Goal: Information Seeking & Learning: Get advice/opinions

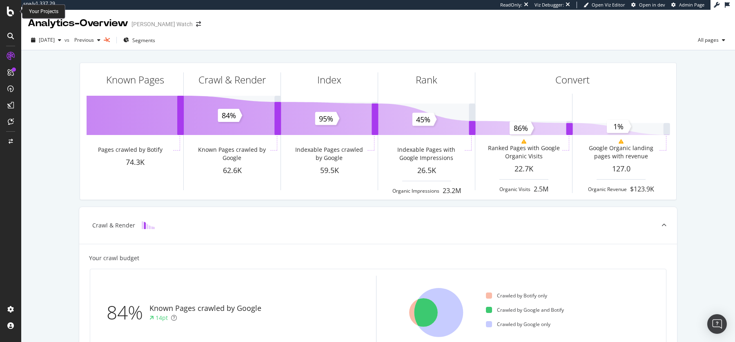
click at [9, 14] on icon at bounding box center [10, 12] width 7 height 10
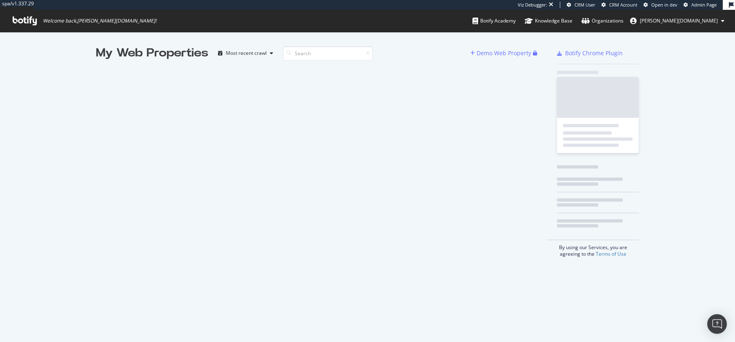
scroll to position [342, 735]
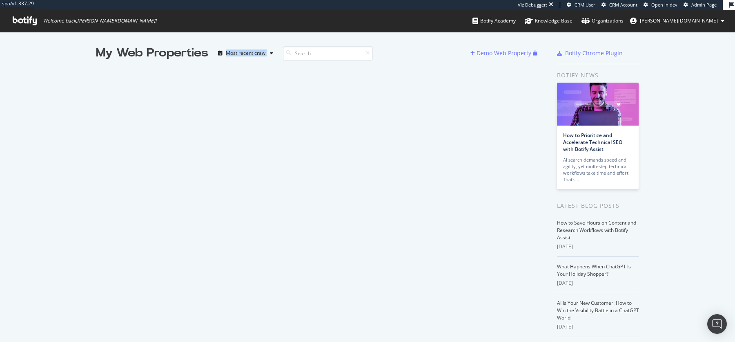
drag, startPoint x: 425, startPoint y: 259, endPoint x: 133, endPoint y: 84, distance: 340.1
click at [133, 84] on div "My Web Properties Most recent crawl Demo Web Property" at bounding box center [321, 224] width 451 height 359
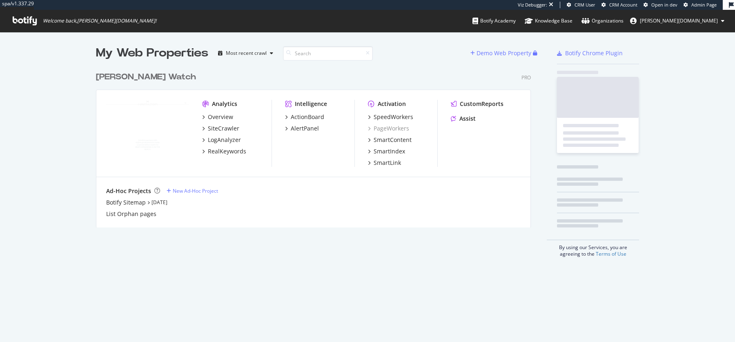
scroll to position [165, 441]
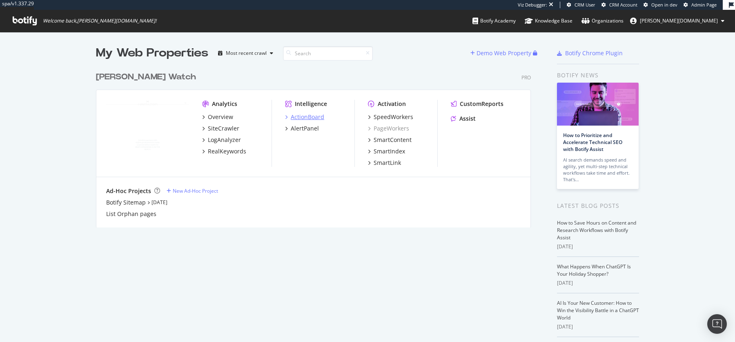
click at [312, 115] on div "ActionBoard" at bounding box center [308, 117] width 34 height 8
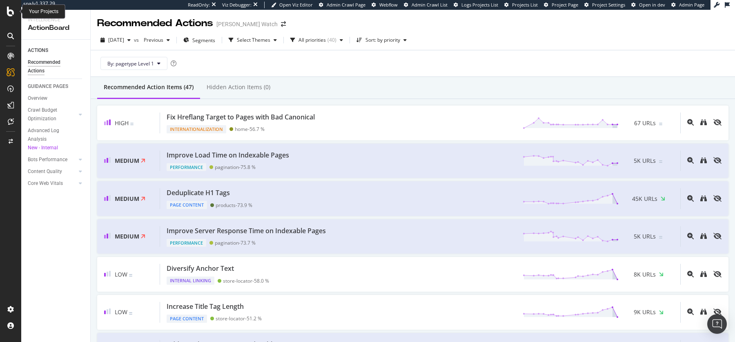
click at [9, 11] on icon at bounding box center [10, 12] width 7 height 10
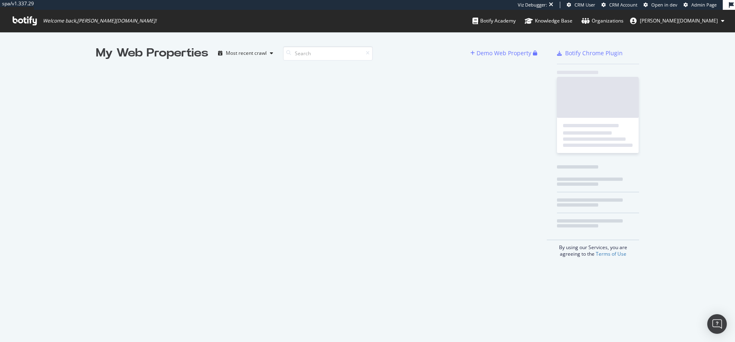
scroll to position [342, 735]
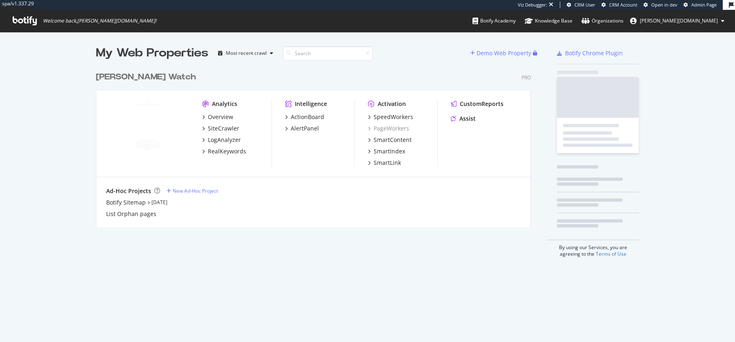
scroll to position [165, 441]
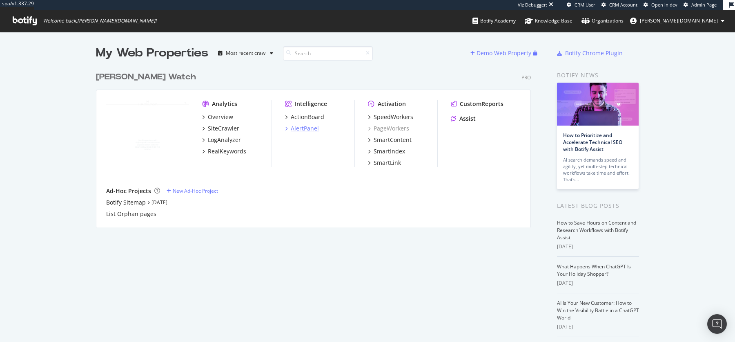
click at [303, 126] on div "AlertPanel" at bounding box center [305, 128] width 28 height 8
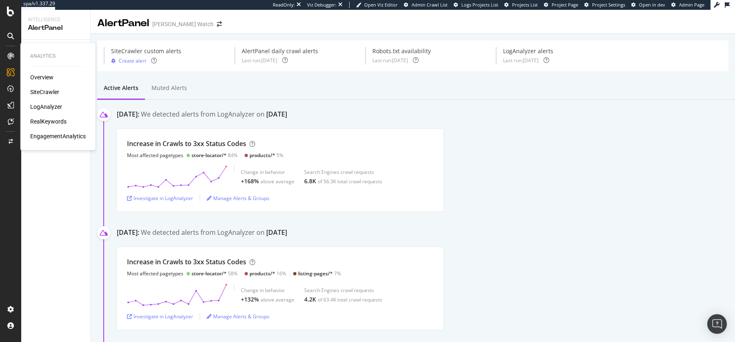
click at [49, 92] on div "SiteCrawler" at bounding box center [44, 92] width 29 height 8
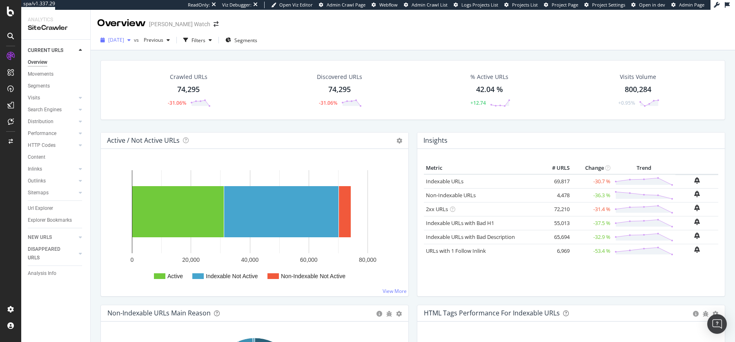
click at [124, 42] on span "[DATE]" at bounding box center [116, 39] width 16 height 7
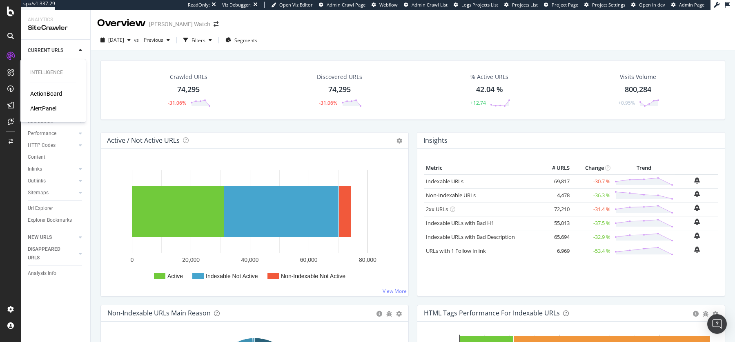
click at [42, 111] on div "AlertPanel" at bounding box center [43, 108] width 26 height 8
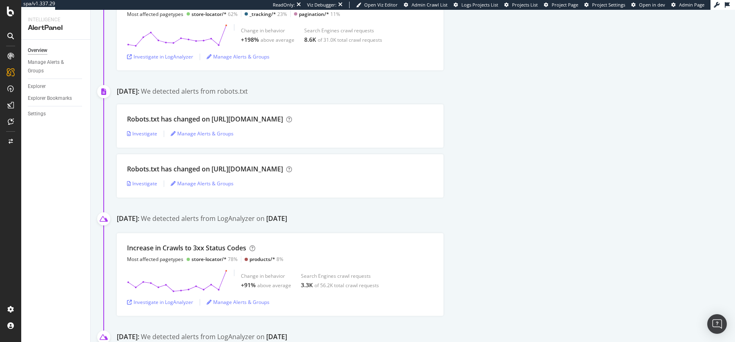
scroll to position [376, 0]
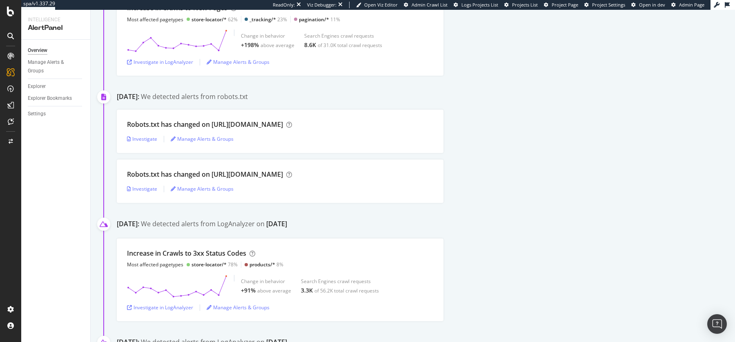
scroll to position [376, 0]
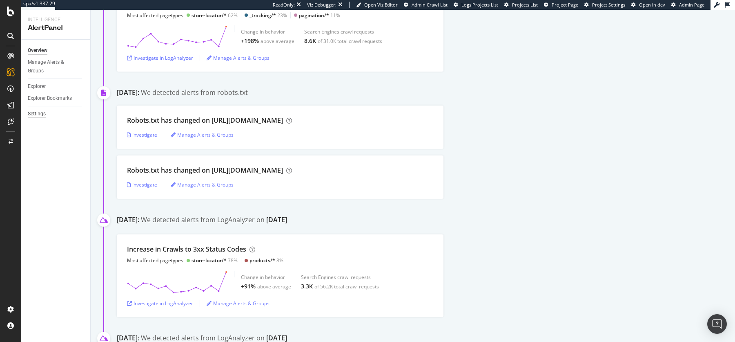
click at [42, 110] on div "Settings" at bounding box center [37, 113] width 18 height 9
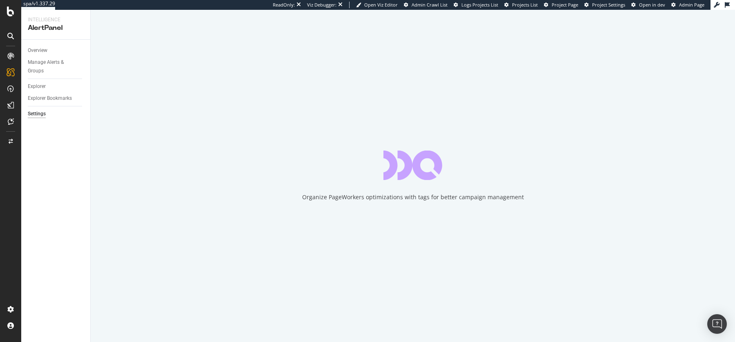
select select "30"
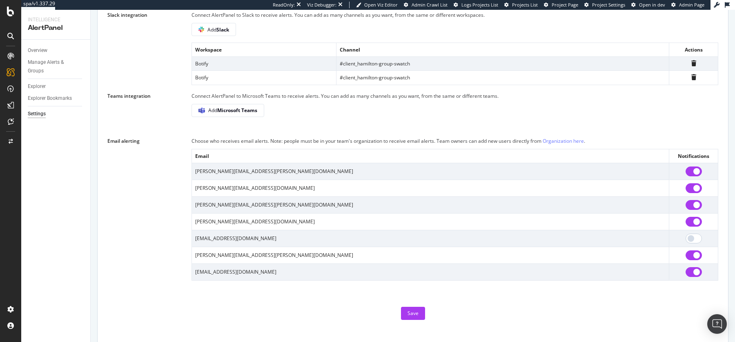
scroll to position [513, 0]
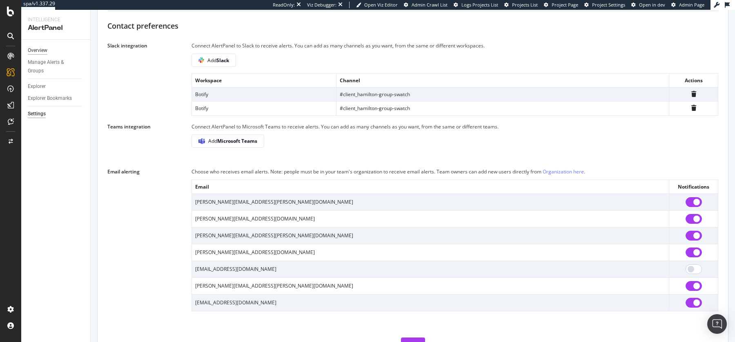
click at [40, 51] on div "Overview" at bounding box center [38, 50] width 20 height 9
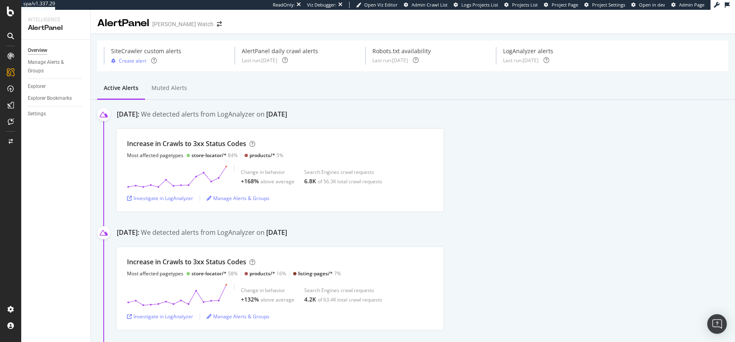
click at [478, 198] on div "Increase in Crawls to 3xx Status Codes Most affected pagetypes store-locator/* …" at bounding box center [426, 170] width 619 height 83
click at [44, 90] on div "SiteCrawler" at bounding box center [44, 92] width 29 height 8
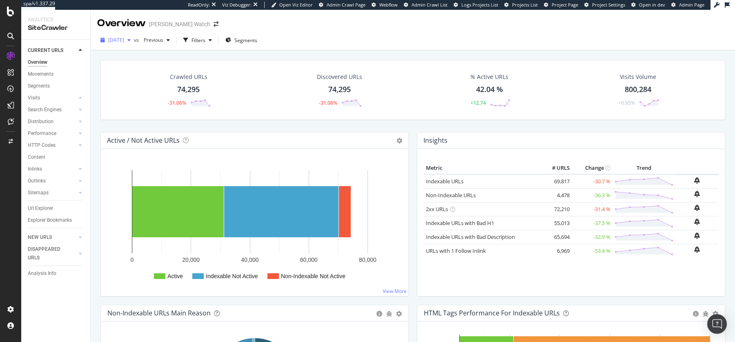
click at [124, 42] on span "2025 Sep. 16th" at bounding box center [116, 39] width 16 height 7
click at [418, 67] on div "Crawled URLs 74,295 -31.06% Discovered URLs 74,295 -31.06% % Active URLs 42.04 …" at bounding box center [413, 90] width 625 height 60
click at [10, 18] on div at bounding box center [10, 171] width 21 height 342
click at [10, 16] on icon at bounding box center [10, 12] width 7 height 10
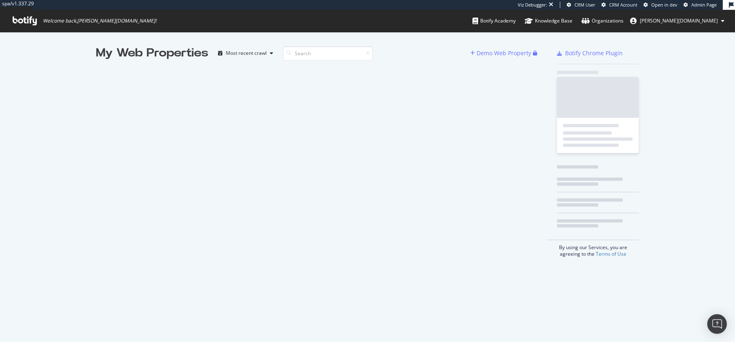
scroll to position [0, 0]
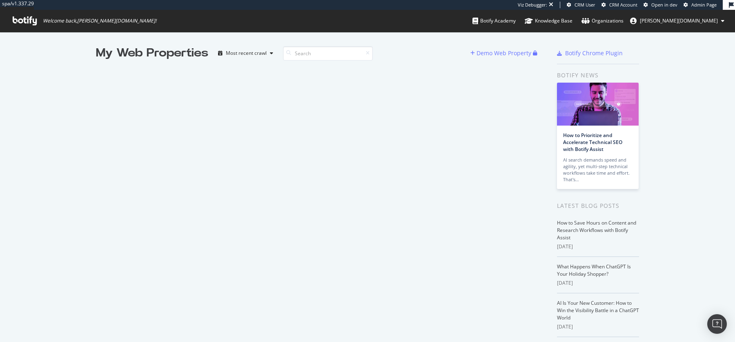
click at [321, 35] on div "My Web Properties Most recent crawl Demo Web Property Botify Chrome Plugin Boti…" at bounding box center [367, 224] width 735 height 385
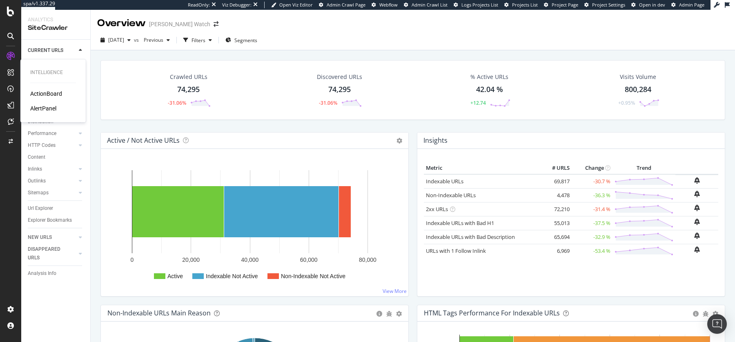
click at [41, 109] on div "AlertPanel" at bounding box center [43, 108] width 26 height 8
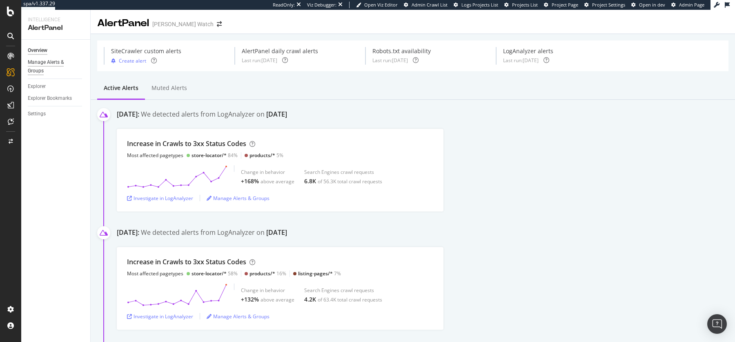
click at [55, 61] on div "Manage Alerts & Groups" at bounding box center [52, 66] width 49 height 17
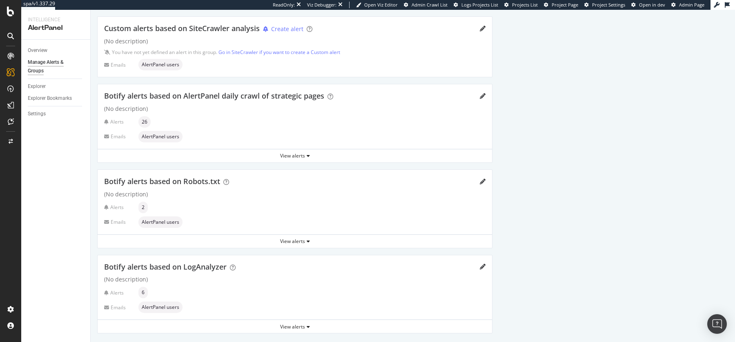
scroll to position [46, 0]
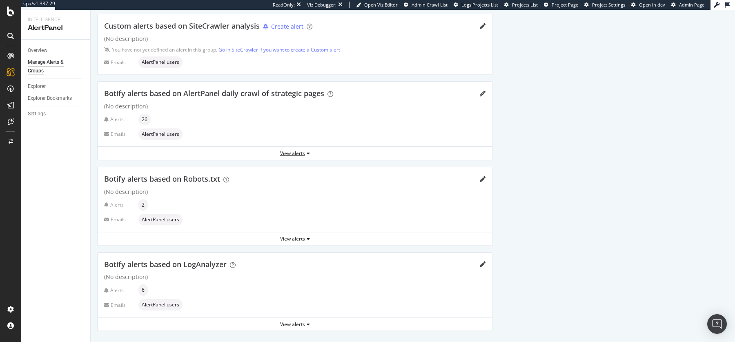
click at [303, 153] on div "View alerts" at bounding box center [295, 153] width 395 height 7
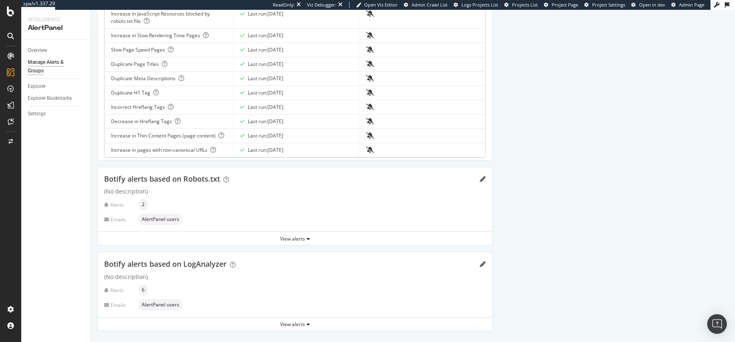
scroll to position [0, 0]
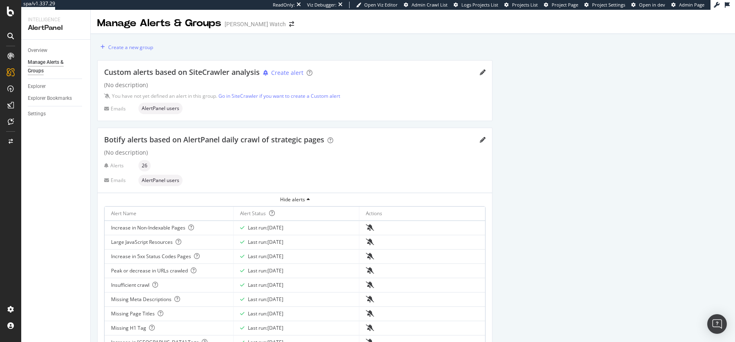
click at [372, 31] on div at bounding box center [413, 32] width 645 height 4
click at [7, 13] on icon at bounding box center [10, 12] width 7 height 10
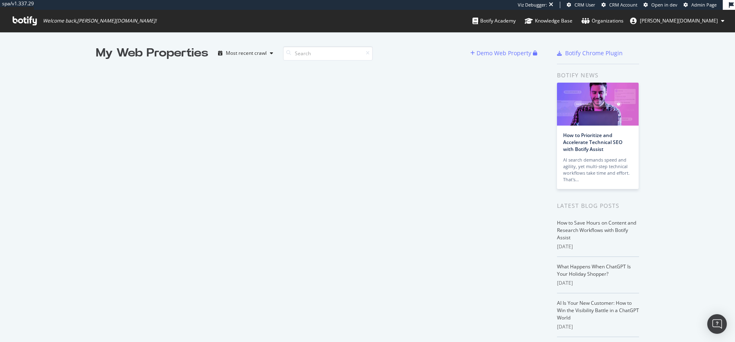
scroll to position [342, 735]
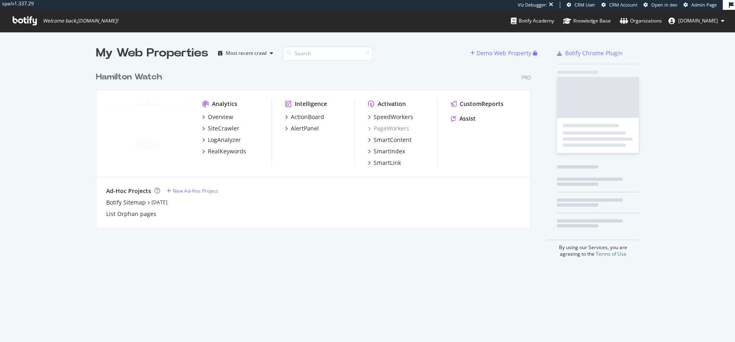
scroll to position [165, 441]
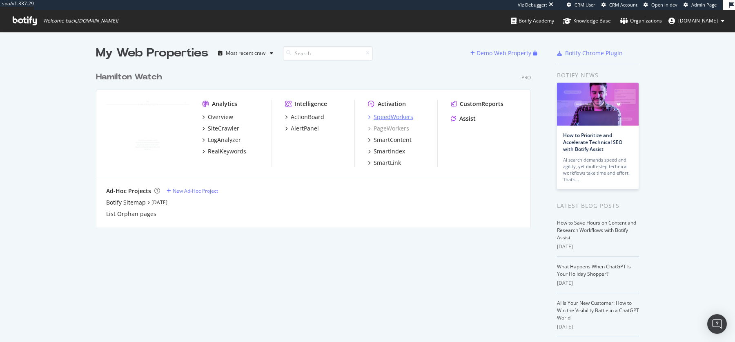
click at [394, 119] on div "SpeedWorkers" at bounding box center [394, 117] width 40 height 8
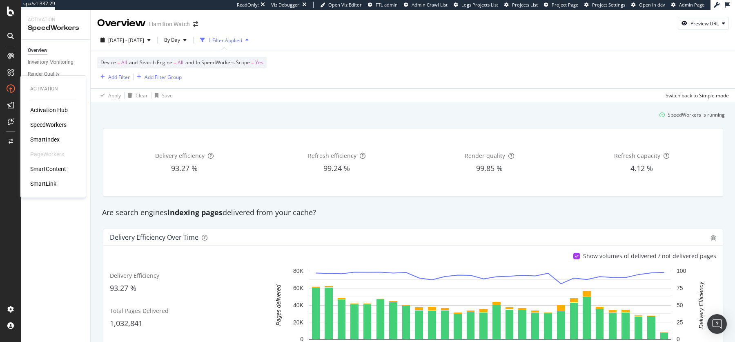
click at [49, 109] on div "Activation Hub" at bounding box center [49, 110] width 38 height 8
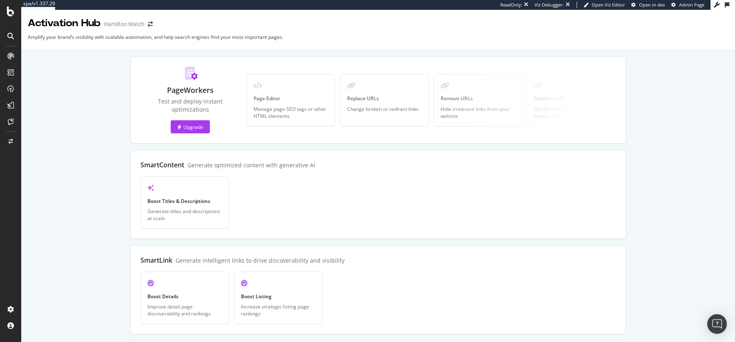
click at [122, 167] on div "PageWorkers Test and deploy instant optimizations Upgrade Page Editor Manage pa…" at bounding box center [378, 290] width 691 height 468
click at [141, 86] on div "PageWorkers Test and deploy instant optimizations Upgrade" at bounding box center [191, 100] width 100 height 67
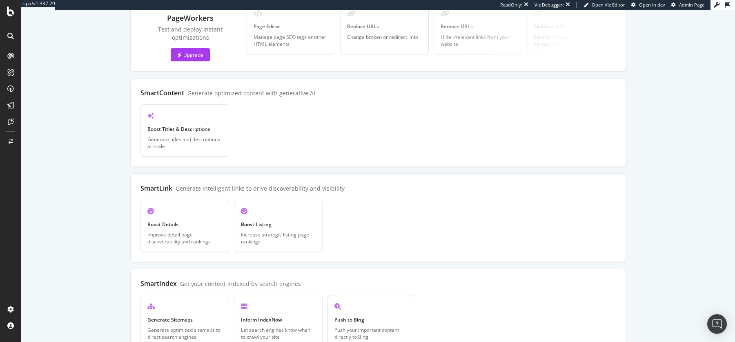
scroll to position [72, 0]
click at [370, 166] on div "PageWorkers Test and deploy instant optimizations Upgrade Page Editor Manage pa…" at bounding box center [378, 218] width 496 height 468
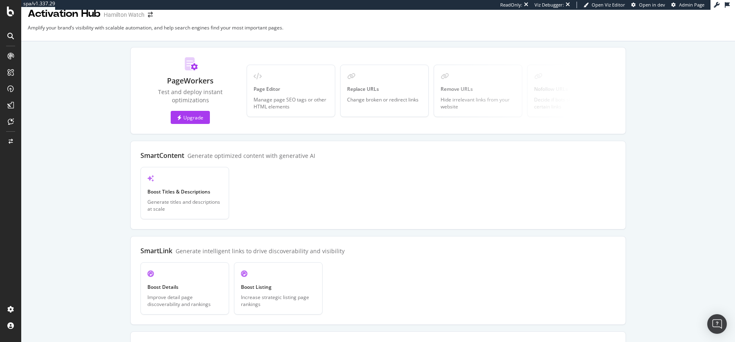
scroll to position [0, 0]
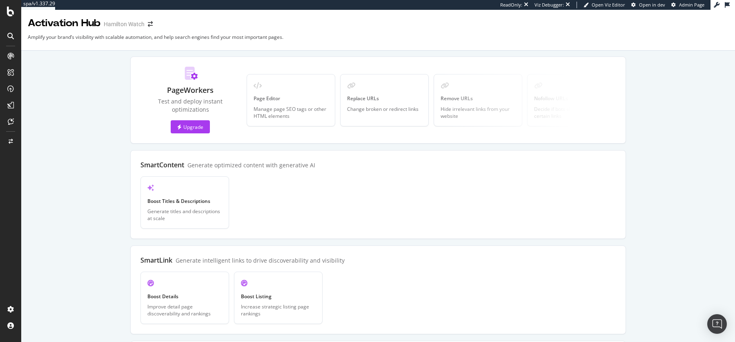
click at [379, 149] on div "PageWorkers Test and deploy instant optimizations Upgrade Page Editor Manage pa…" at bounding box center [378, 290] width 496 height 468
click at [208, 213] on div "Generate titles and descriptions at scale" at bounding box center [184, 215] width 75 height 14
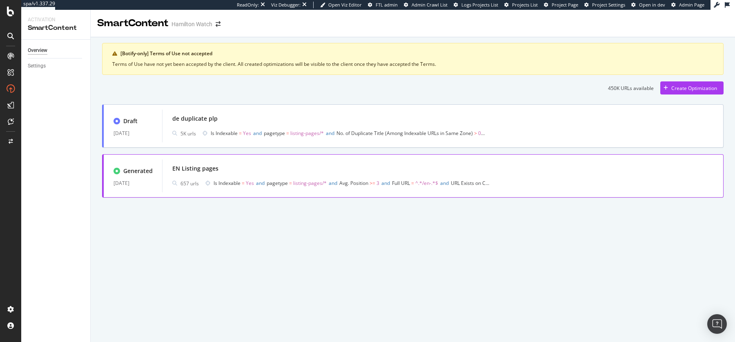
click at [414, 166] on div "EN Listing pages" at bounding box center [442, 168] width 541 height 11
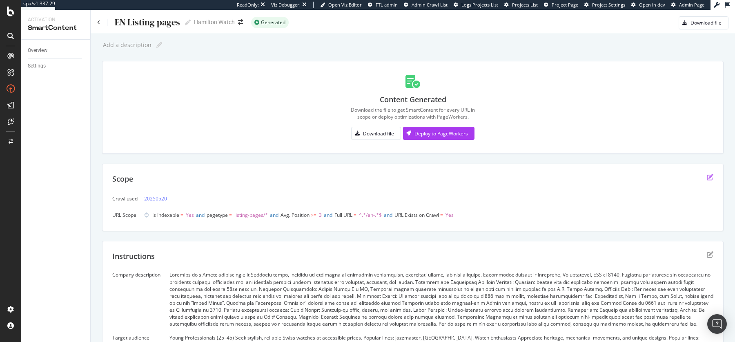
click at [710, 178] on icon "edit" at bounding box center [710, 177] width 7 height 7
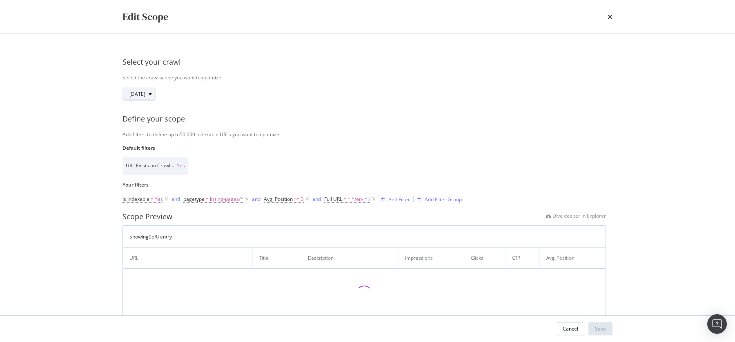
click at [145, 95] on span "2025 May. 20th" at bounding box center [138, 93] width 16 height 7
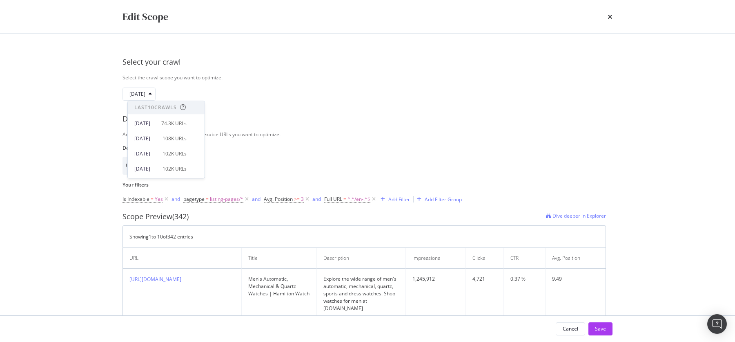
click at [77, 105] on div "Edit Scope Select your crawl Select the crawl scope you want to optimize. 2025 …" at bounding box center [367, 171] width 735 height 342
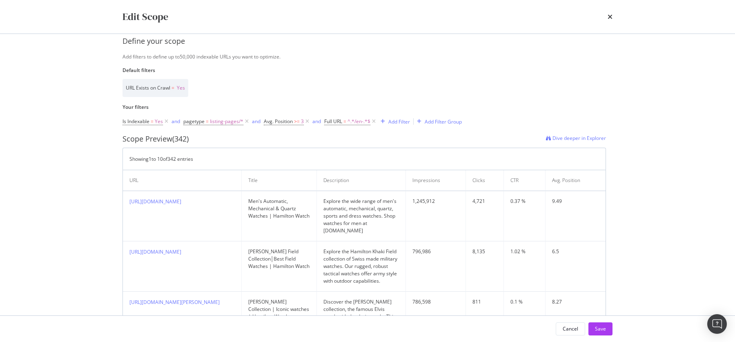
scroll to position [78, 0]
click at [210, 117] on span "pagetype = listing-pages/*" at bounding box center [213, 120] width 60 height 7
click at [190, 120] on div "pagetype" at bounding box center [236, 119] width 96 height 14
click at [190, 119] on div "pagetype" at bounding box center [236, 119] width 96 height 14
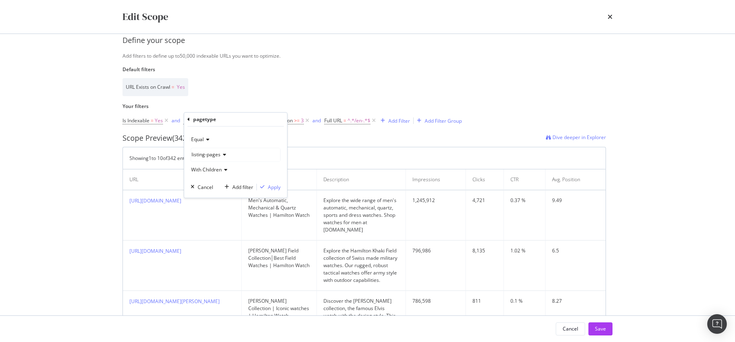
click at [190, 119] on div "pagetype" at bounding box center [236, 119] width 96 height 14
click at [188, 118] on icon "modal" at bounding box center [189, 119] width 2 height 5
click at [247, 79] on div "URL Exists on Crawl = Yes" at bounding box center [365, 87] width 484 height 18
click at [225, 121] on span "listing-pages/*" at bounding box center [227, 120] width 34 height 11
click at [225, 150] on div "listing-pages" at bounding box center [235, 154] width 89 height 13
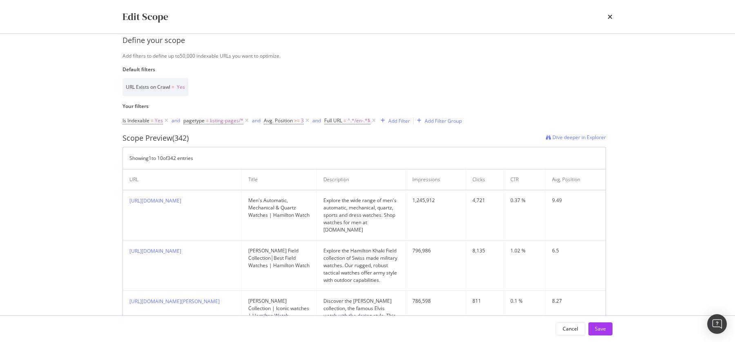
click at [261, 43] on div "Define your scope" at bounding box center [368, 40] width 490 height 11
click at [277, 121] on span "Avg. Position" at bounding box center [278, 120] width 29 height 7
click at [322, 65] on div "Select your crawl Select the crawl scope you want to optimize. 2025 May. 20th D…" at bounding box center [368, 340] width 490 height 736
click at [302, 148] on div "Showing 1 to 10 of 342 entries" at bounding box center [365, 158] width 484 height 22
click at [341, 121] on span "Full URL" at bounding box center [333, 120] width 18 height 7
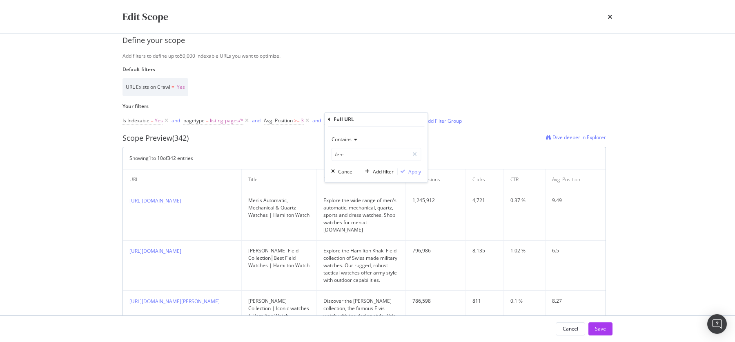
click at [409, 69] on label "Default filters" at bounding box center [365, 69] width 484 height 7
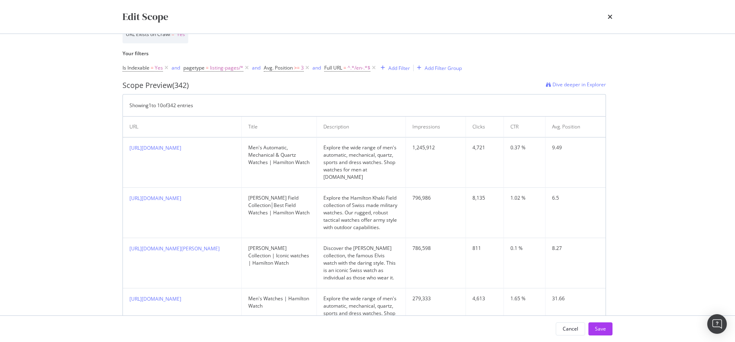
scroll to position [135, 0]
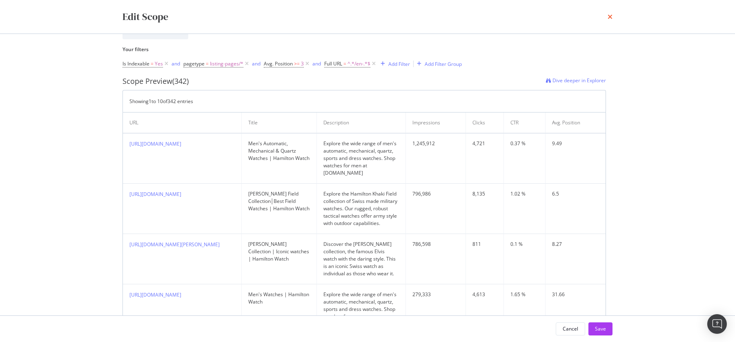
click at [608, 17] on icon "times" at bounding box center [610, 16] width 5 height 7
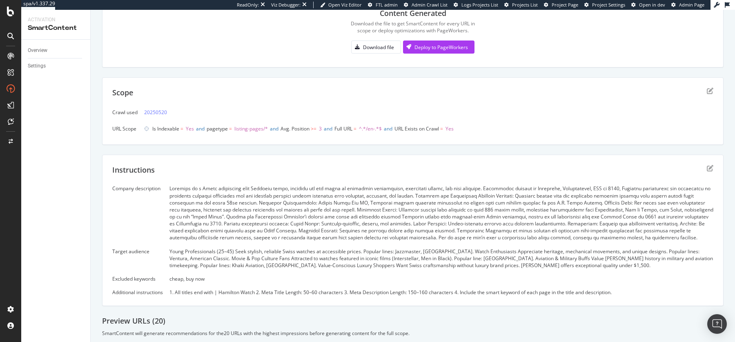
scroll to position [87, 0]
click at [711, 165] on icon "edit" at bounding box center [710, 167] width 7 height 7
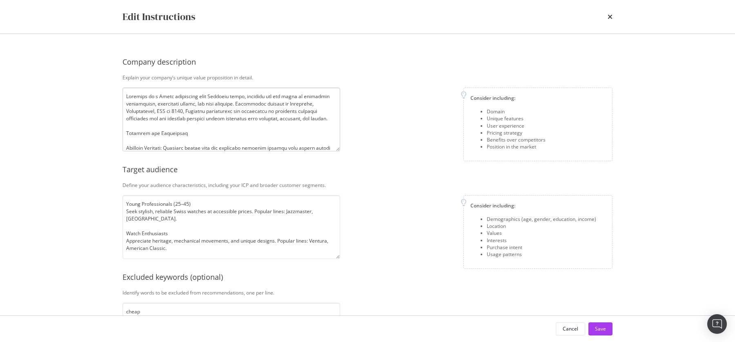
click at [232, 128] on textarea "modal" at bounding box center [232, 119] width 218 height 64
click at [183, 143] on textarea "modal" at bounding box center [232, 119] width 218 height 64
click at [159, 122] on textarea "modal" at bounding box center [232, 119] width 218 height 64
click at [282, 133] on textarea "modal" at bounding box center [232, 119] width 218 height 64
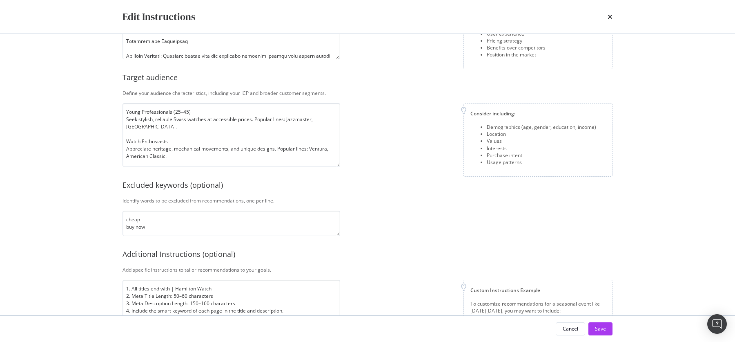
scroll to position [136, 0]
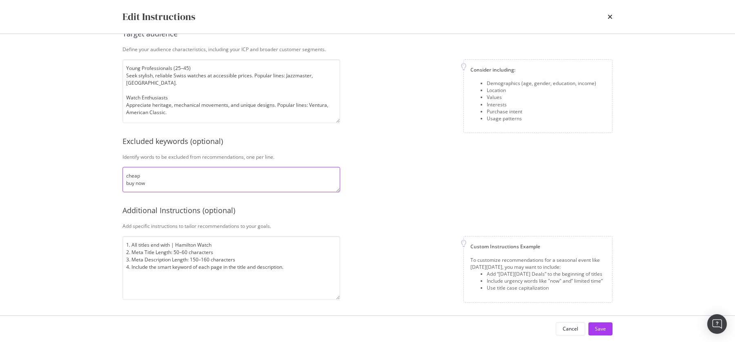
click at [170, 190] on textarea "cheap buy now" at bounding box center [232, 179] width 218 height 25
drag, startPoint x: 172, startPoint y: 245, endPoint x: 215, endPoint y: 243, distance: 42.9
click at [215, 243] on textarea "1. All titles end with | Hamilton Watch 2. Meta Title Length: 50–60 characters …" at bounding box center [232, 268] width 218 height 64
click at [301, 261] on textarea "1. All titles end with | Hamilton Watch 2. Meta Title Length: 50–60 characters …" at bounding box center [232, 268] width 218 height 64
click at [296, 270] on textarea "1. All titles end with | Hamilton Watch 2. Meta Title Length: 50–60 characters …" at bounding box center [232, 268] width 218 height 64
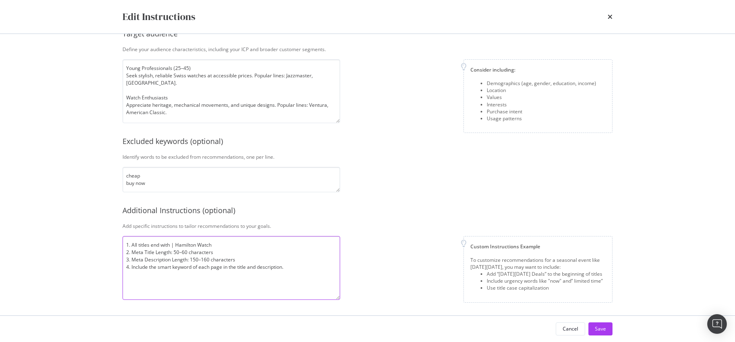
drag, startPoint x: 172, startPoint y: 243, endPoint x: 226, endPoint y: 245, distance: 54.0
click at [226, 245] on textarea "1. All titles end with | Hamilton Watch 2. Meta Title Length: 50–60 characters …" at bounding box center [232, 268] width 218 height 64
click at [608, 16] on icon "times" at bounding box center [610, 16] width 5 height 7
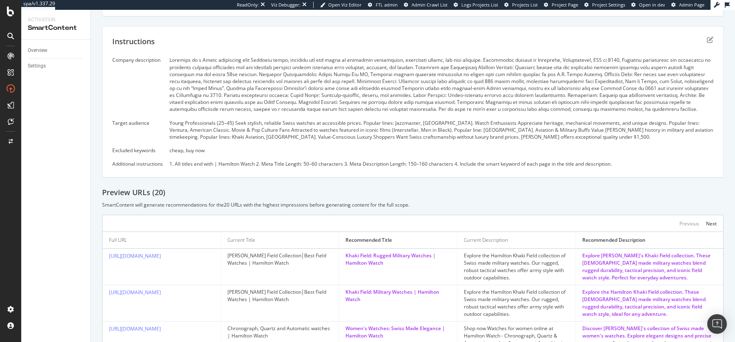
scroll to position [0, 0]
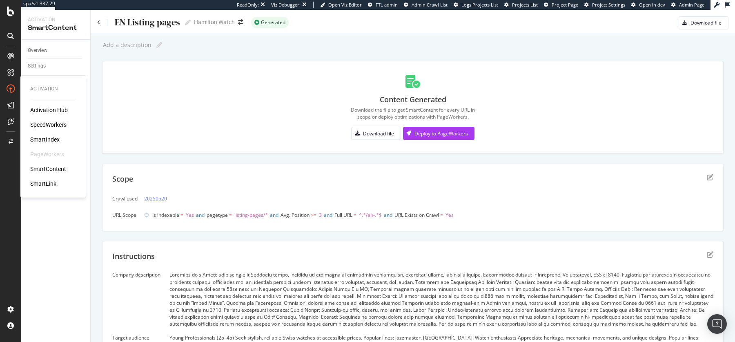
click at [45, 112] on div "Activation Hub" at bounding box center [49, 110] width 38 height 8
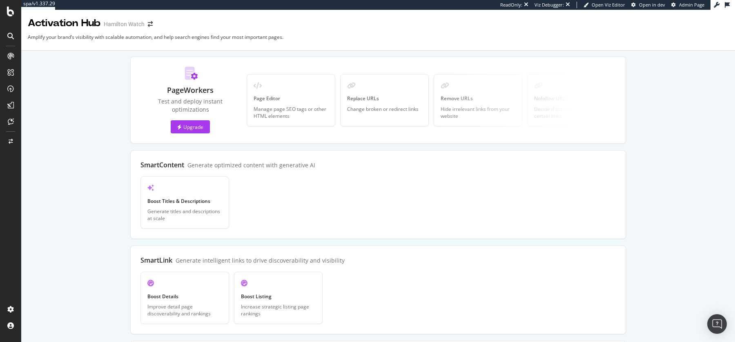
click at [134, 132] on div "PageWorkers Test and deploy instant optimizations Upgrade Page Editor Manage pa…" at bounding box center [378, 99] width 496 height 87
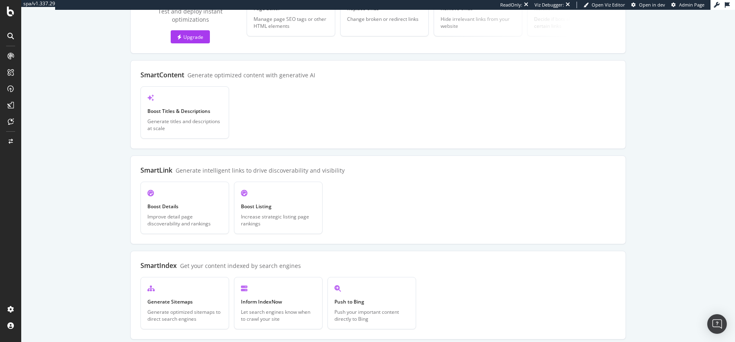
scroll to position [90, 0]
click at [186, 103] on div "Open Boost Titles & Descriptions Generate titles and descriptions at scale" at bounding box center [185, 112] width 89 height 52
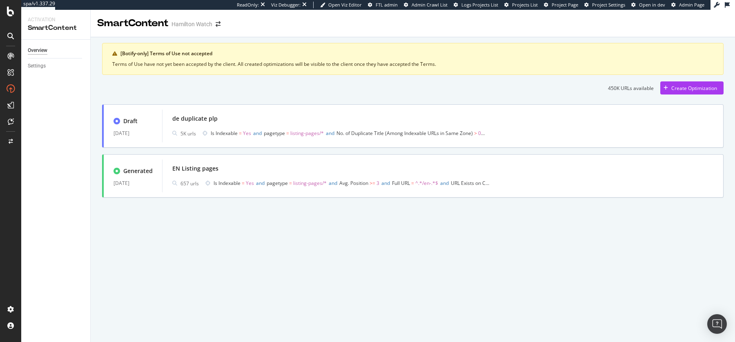
click at [410, 93] on div "450K URLs available Create Optimization" at bounding box center [413, 87] width 622 height 13
click at [391, 127] on span "Is Indexable = Yes and pagetype = listing-pages/* and No. of Duplicate Title (A…" at bounding box center [349, 132] width 276 height 11
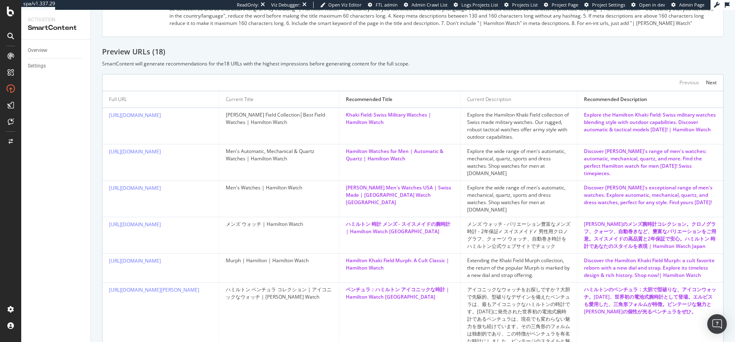
scroll to position [304, 0]
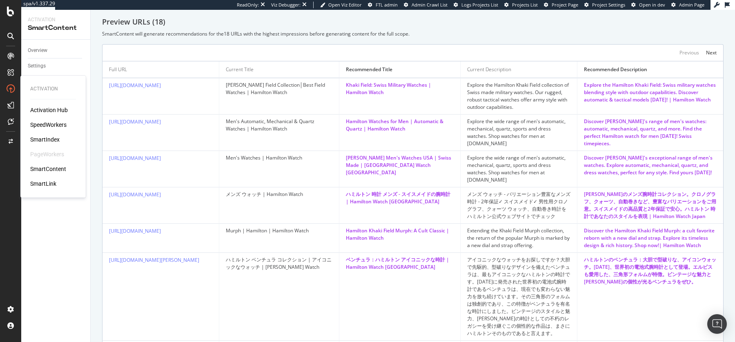
click at [42, 114] on div "Activation Hub" at bounding box center [49, 110] width 38 height 8
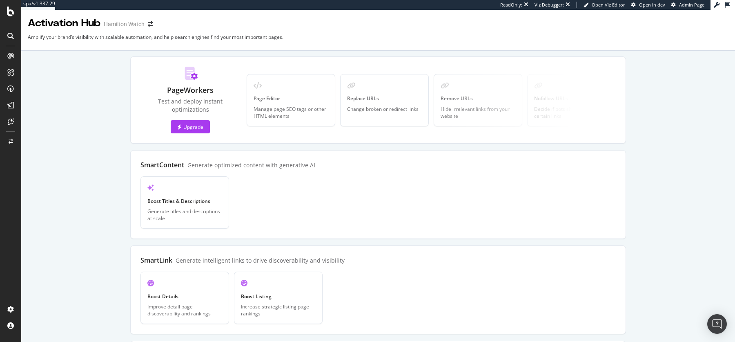
click at [112, 172] on div "PageWorkers Test and deploy instant optimizations Upgrade Page Editor Manage pa…" at bounding box center [378, 290] width 691 height 468
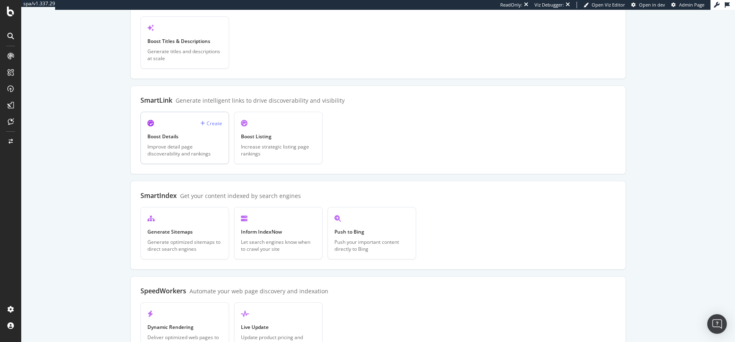
scroll to position [208, 0]
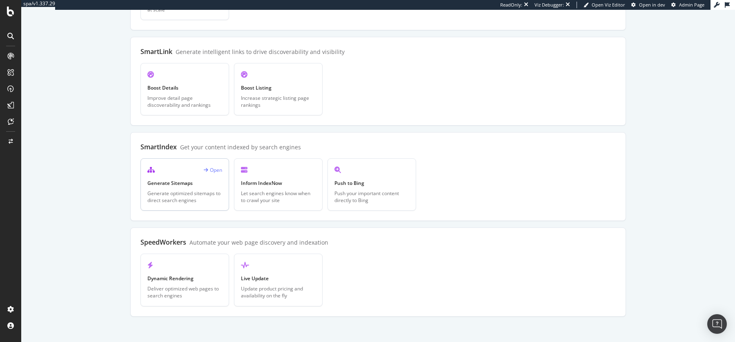
click at [172, 181] on div "Generate Sitemaps" at bounding box center [184, 182] width 75 height 7
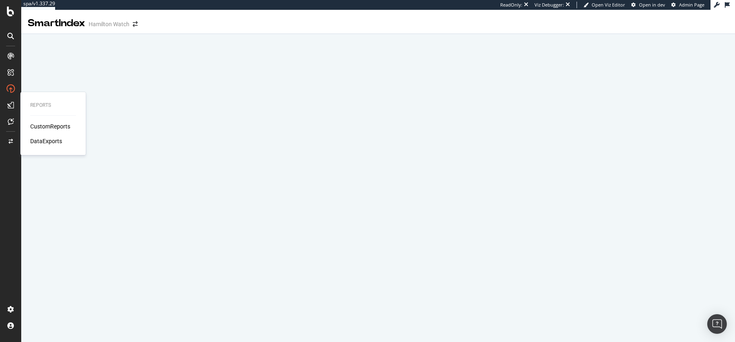
click at [52, 127] on div "CustomReports" at bounding box center [50, 126] width 40 height 8
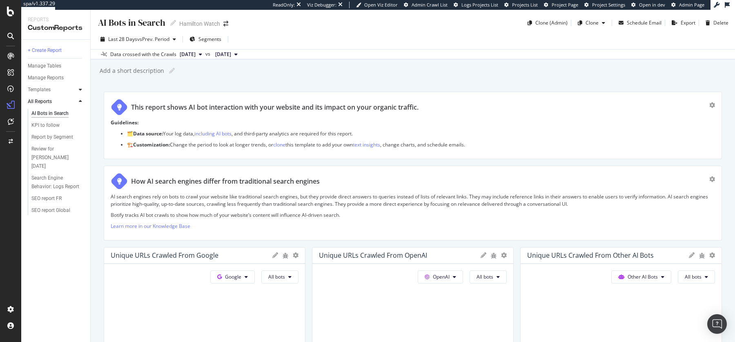
click at [82, 91] on div at bounding box center [80, 89] width 8 height 8
click at [81, 174] on icon at bounding box center [80, 174] width 3 height 5
click at [95, 160] on div "AI Bots in Search AI Bots in Search Hamilton Watch Clone (Admin) Clone Schedule…" at bounding box center [413, 176] width 645 height 332
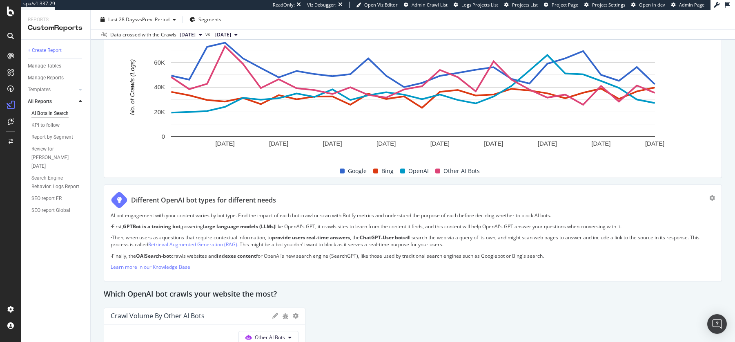
scroll to position [567, 0]
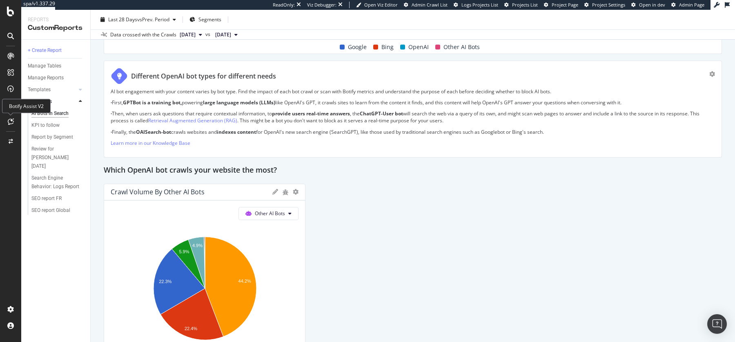
click at [6, 125] on div at bounding box center [10, 121] width 13 height 13
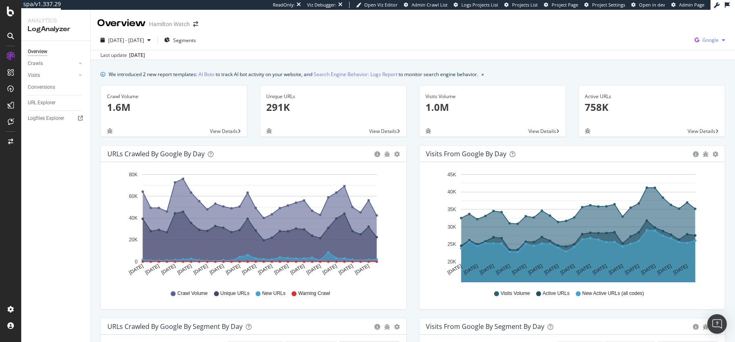
click at [708, 39] on span "Google" at bounding box center [711, 39] width 16 height 7
click at [668, 33] on span "Bing" at bounding box center [670, 32] width 30 height 7
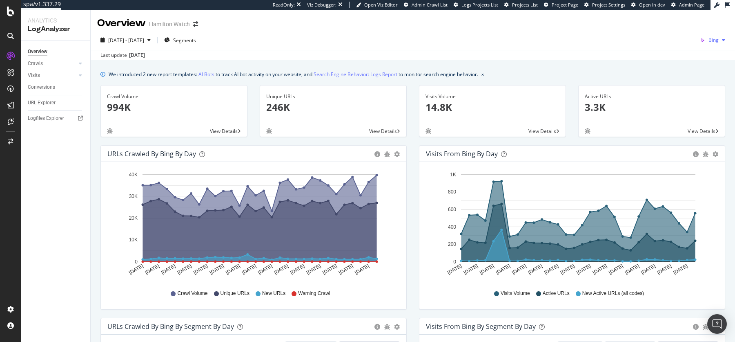
click at [719, 42] on div "Bing" at bounding box center [712, 40] width 31 height 12
click at [680, 50] on span "OpenAI" at bounding box center [676, 47] width 30 height 7
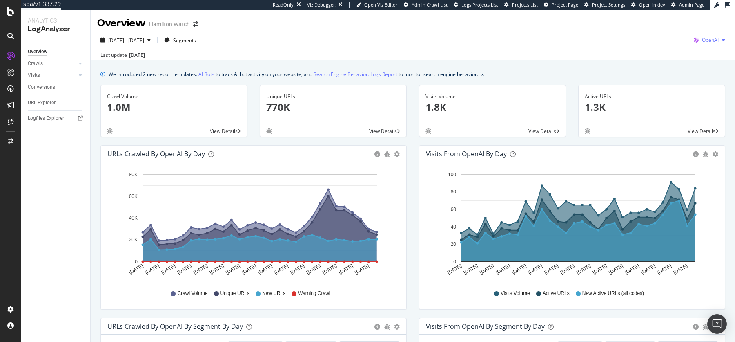
click at [708, 45] on div "OpenAI" at bounding box center [710, 40] width 38 height 12
click at [668, 67] on div "Other AI Bots" at bounding box center [662, 63] width 56 height 12
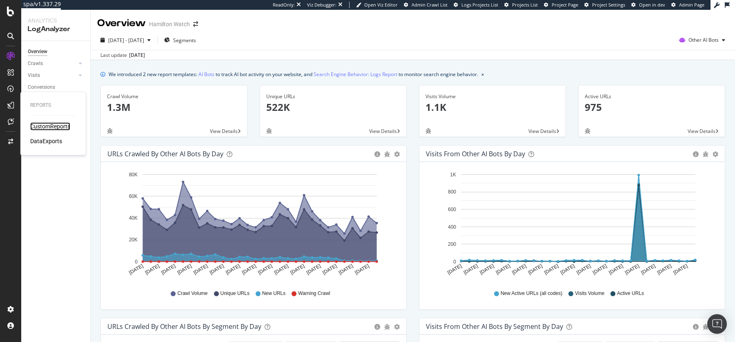
click at [38, 125] on div "CustomReports" at bounding box center [50, 126] width 40 height 8
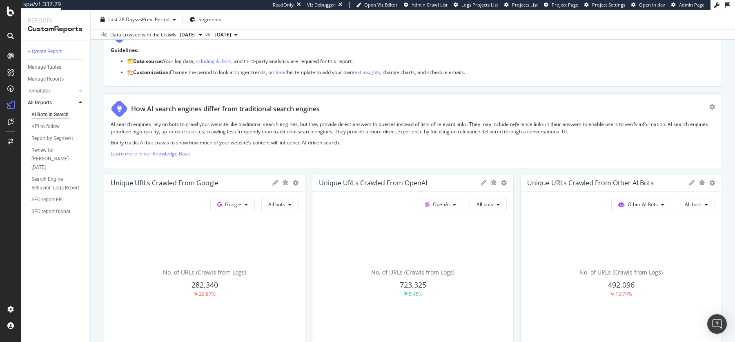
scroll to position [74, 0]
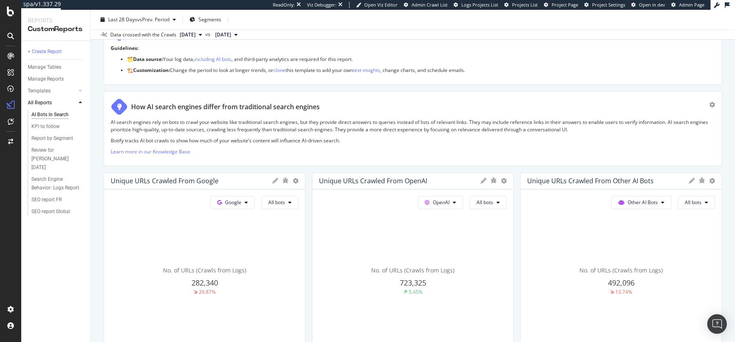
click at [95, 130] on div "AI Bots in Search AI Bots in Search Hamilton Watch Clone (Admin) Clone Schedule…" at bounding box center [413, 176] width 645 height 332
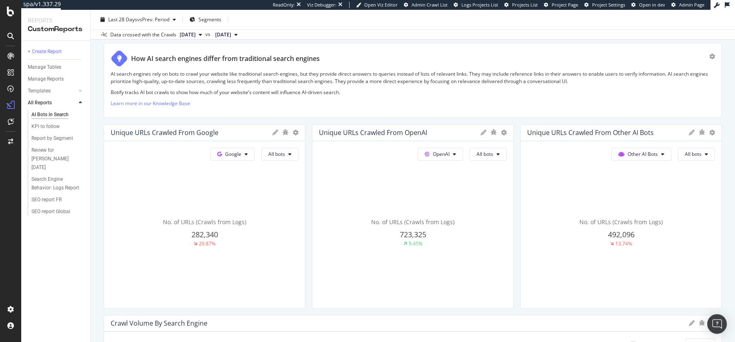
scroll to position [123, 0]
click at [297, 242] on div at bounding box center [301, 215] width 8 height 184
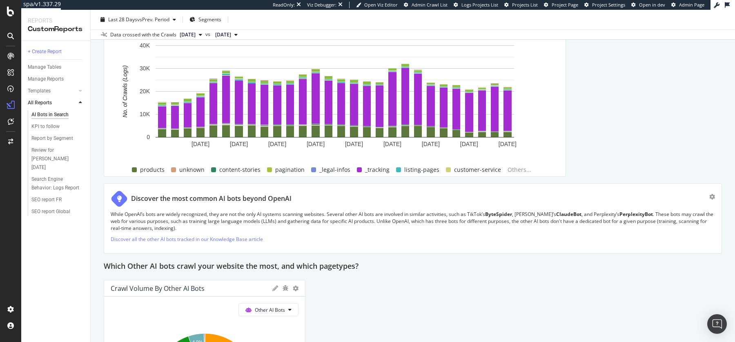
scroll to position [1361, 0]
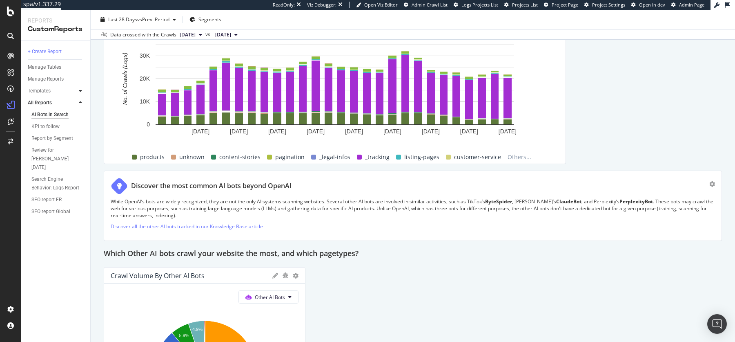
click at [80, 91] on icon at bounding box center [80, 90] width 3 height 5
click at [51, 105] on div "AI Bots in Search" at bounding box center [49, 102] width 37 height 9
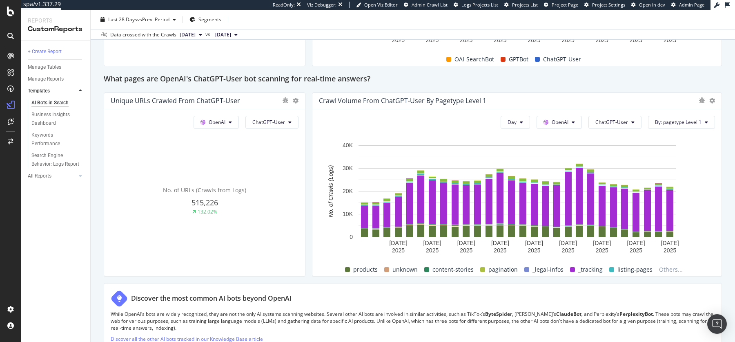
scroll to position [869, 0]
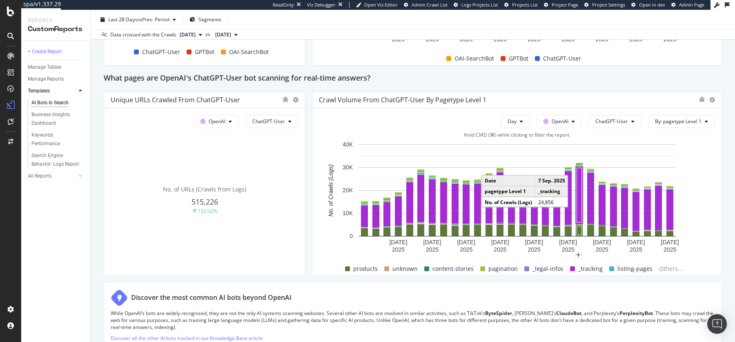
click at [580, 200] on rect "A chart." at bounding box center [579, 195] width 5 height 54
click at [311, 206] on div "This report shows AI bot interaction with your website and its impact on your o…" at bounding box center [413, 17] width 619 height 1589
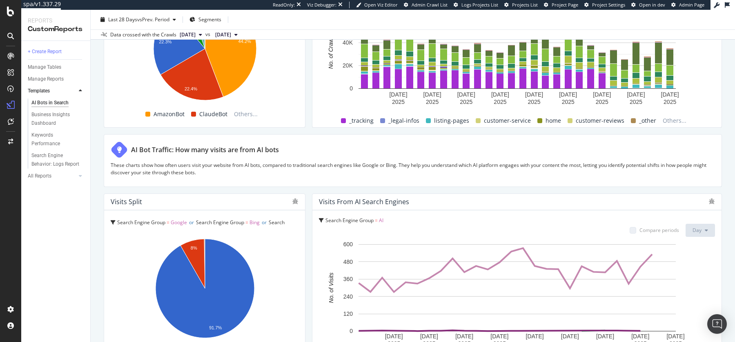
scroll to position [1379, 0]
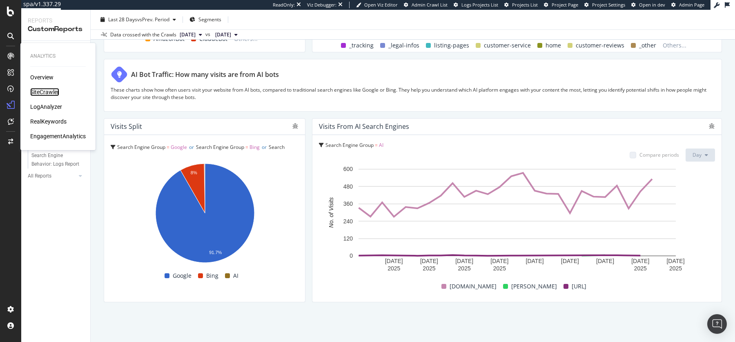
click at [44, 92] on div "SiteCrawler" at bounding box center [44, 92] width 29 height 8
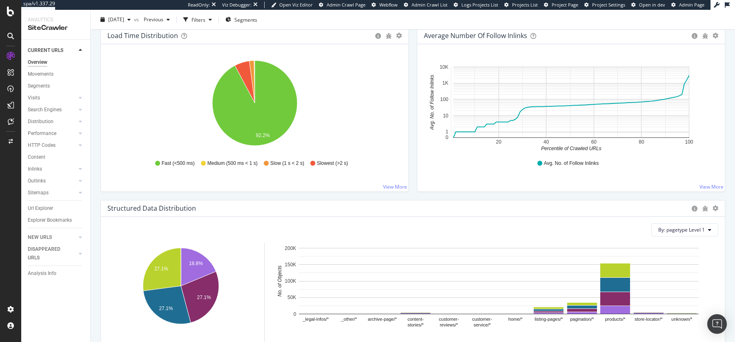
scroll to position [740, 0]
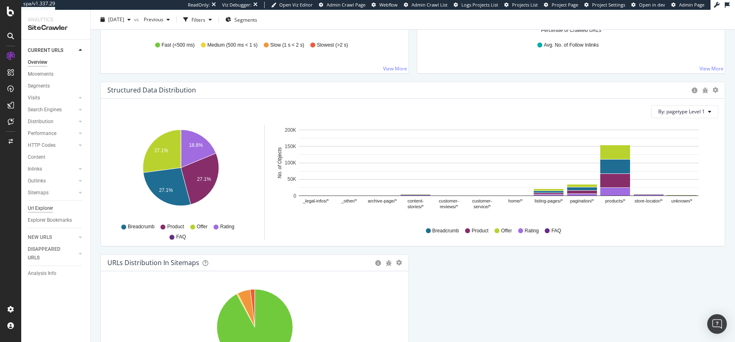
click at [43, 207] on div "Url Explorer" at bounding box center [40, 208] width 25 height 9
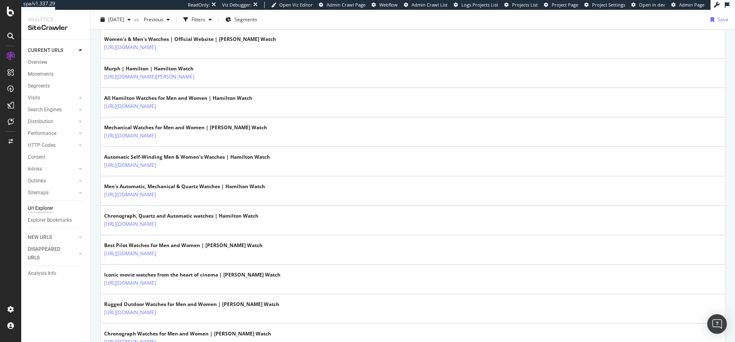
scroll to position [262, 0]
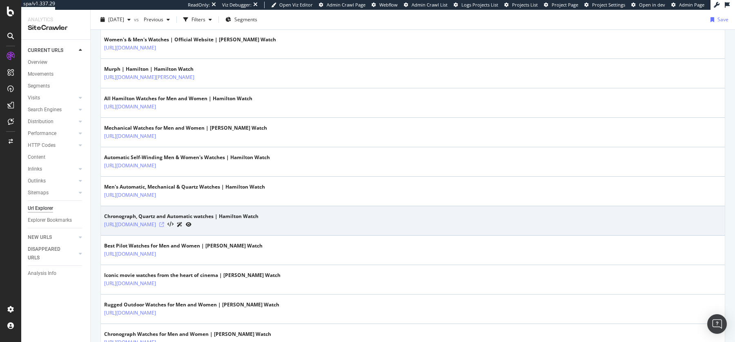
click at [164, 222] on icon at bounding box center [161, 224] width 5 height 5
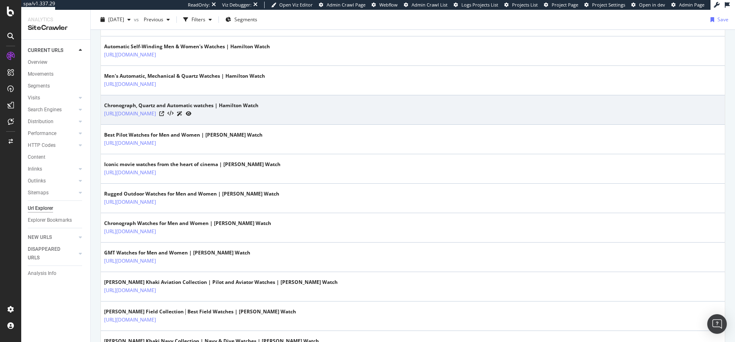
scroll to position [387, 0]
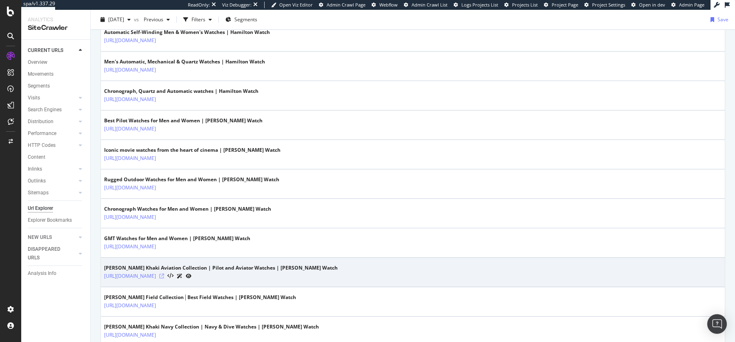
click at [164, 273] on icon at bounding box center [161, 275] width 5 height 5
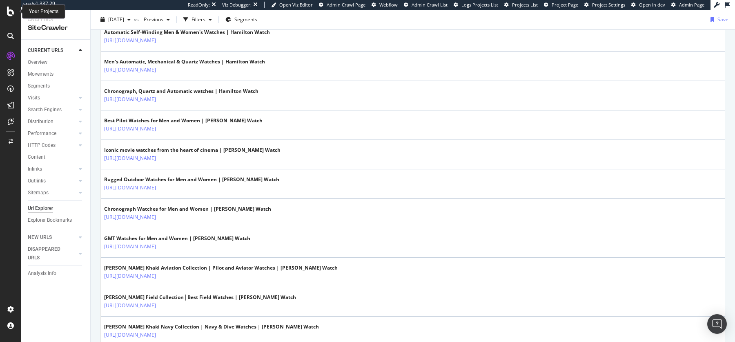
click at [10, 7] on icon at bounding box center [10, 12] width 7 height 10
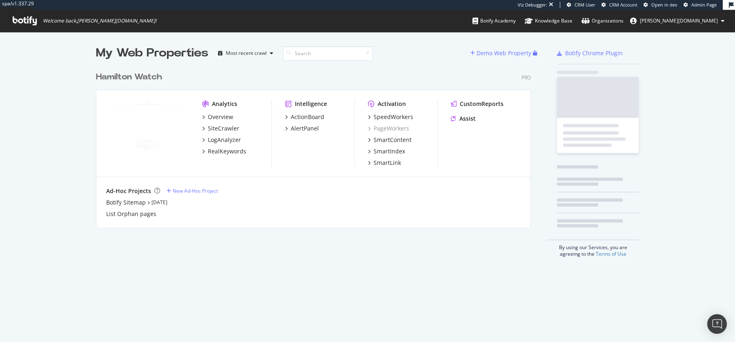
scroll to position [165, 441]
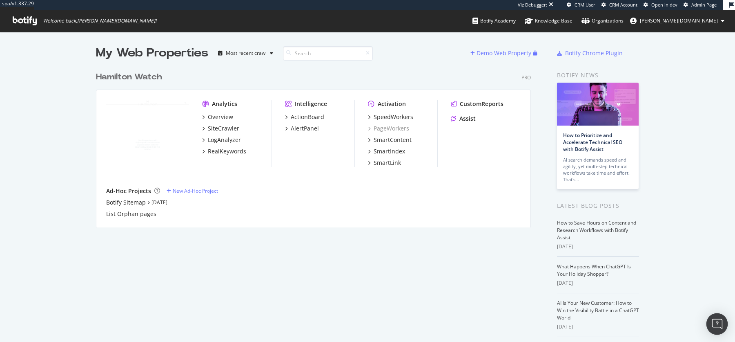
click at [718, 317] on div "Open Intercom Messenger" at bounding box center [718, 324] width 22 height 22
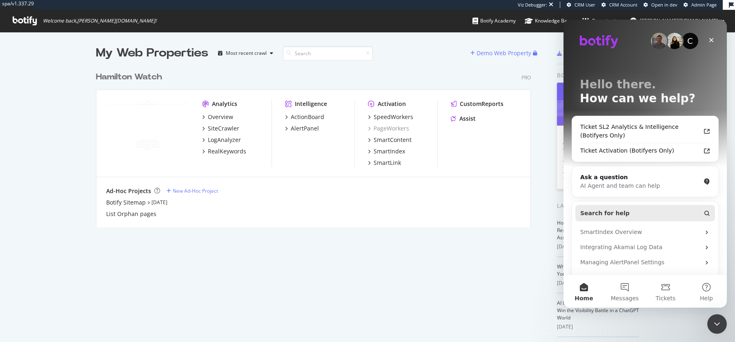
scroll to position [94, 0]
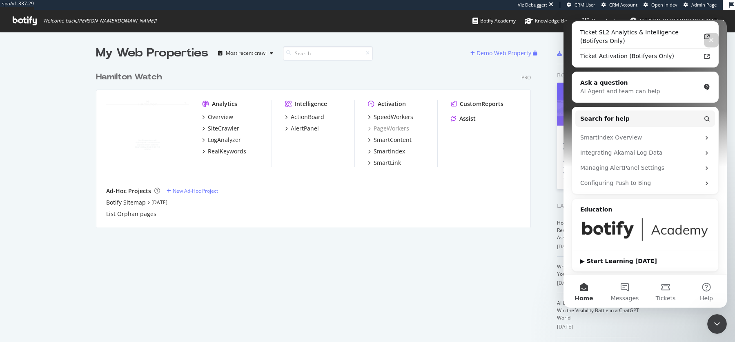
click at [628, 233] on img "Intercom messenger" at bounding box center [646, 229] width 130 height 25
click at [611, 261] on div "▶ Start Learning Today" at bounding box center [646, 261] width 130 height 9
click at [344, 87] on div "Hamilton Watch Pro Analytics Overview SiteCrawler LogAnalyzer RealKeywords Inte…" at bounding box center [317, 144] width 442 height 166
click at [306, 217] on div "List Orphan pages" at bounding box center [313, 214] width 415 height 8
click at [721, 322] on div "Close Intercom Messenger" at bounding box center [716, 323] width 20 height 20
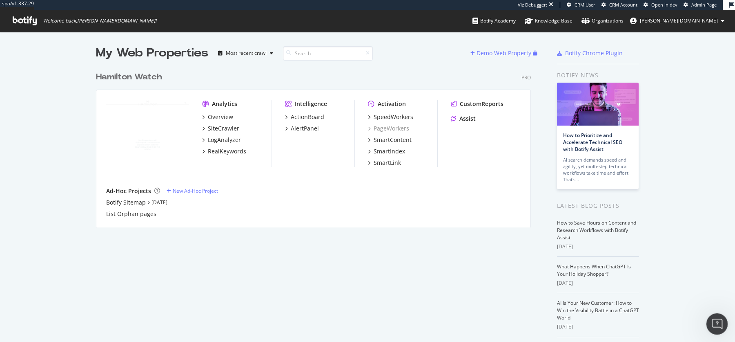
scroll to position [0, 0]
click at [446, 246] on div "My Web Properties Most recent crawl Demo Web Property Hamilton Watch Pro Analyt…" at bounding box center [321, 224] width 451 height 359
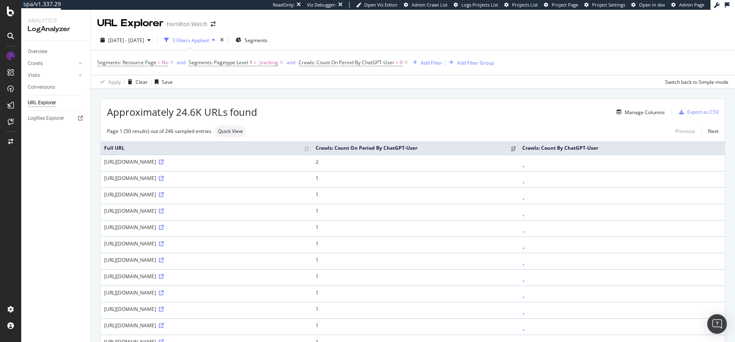
drag, startPoint x: 271, startPoint y: 167, endPoint x: 289, endPoint y: 166, distance: 18.4
click at [289, 165] on div "[URL][DOMAIN_NAME]" at bounding box center [206, 161] width 205 height 7
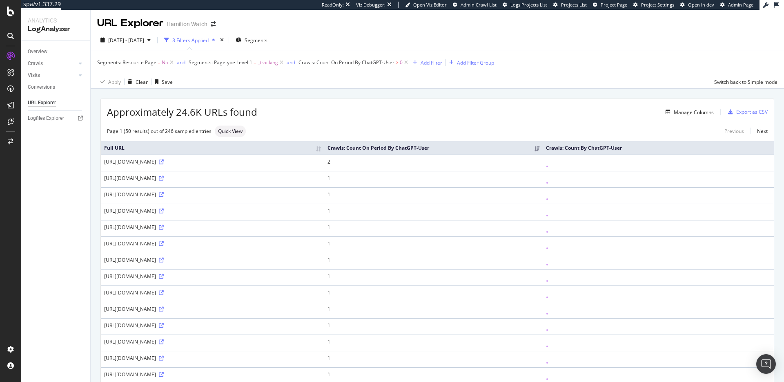
click at [386, 108] on div "Manage Columns" at bounding box center [485, 112] width 457 height 10
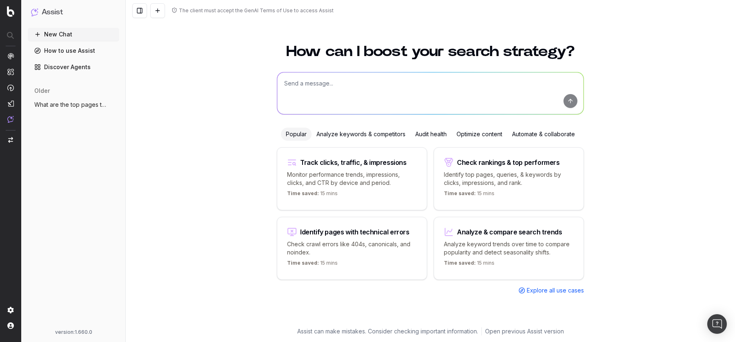
click at [108, 177] on div "New Chat How to use Assist Discover Agents older What are the top pages that ra…" at bounding box center [74, 176] width 92 height 297
click at [325, 88] on textarea at bounding box center [430, 93] width 306 height 42
click at [226, 115] on div "How can I boost your search strategy? Popular Analyze keywords & competitors Au…" at bounding box center [431, 187] width 610 height 307
click at [230, 202] on div "How can I boost your search strategy? Popular Analyze keywords & competitors Au…" at bounding box center [431, 187] width 610 height 307
click at [401, 95] on textarea at bounding box center [430, 93] width 306 height 42
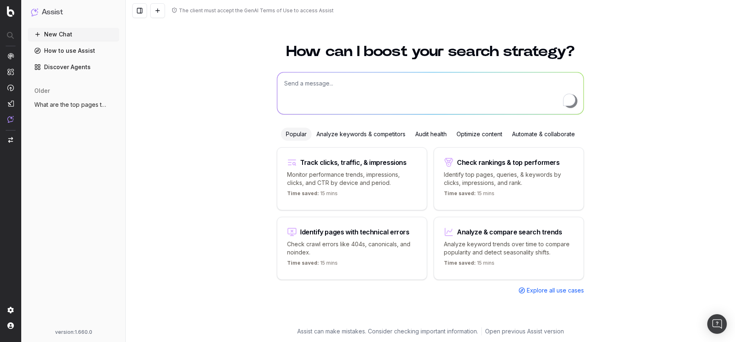
click at [194, 148] on div "How can I boost your search strategy? Popular Analyze keywords & competitors Au…" at bounding box center [431, 187] width 610 height 307
click at [190, 143] on div "How can I boost your search strategy? Popular Analyze keywords & competitors Au…" at bounding box center [431, 187] width 610 height 307
click at [330, 134] on div "Analyze keywords & competitors" at bounding box center [361, 133] width 99 height 13
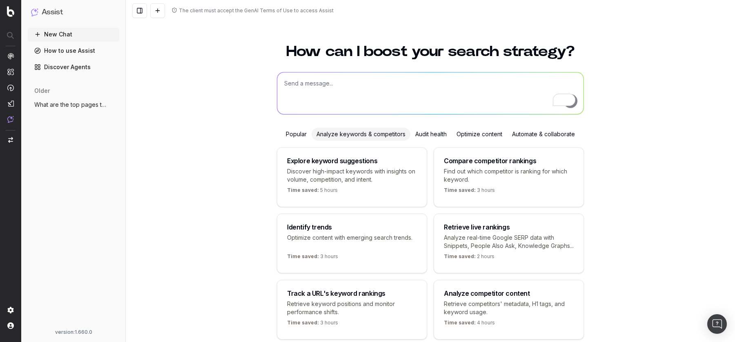
scroll to position [34, 0]
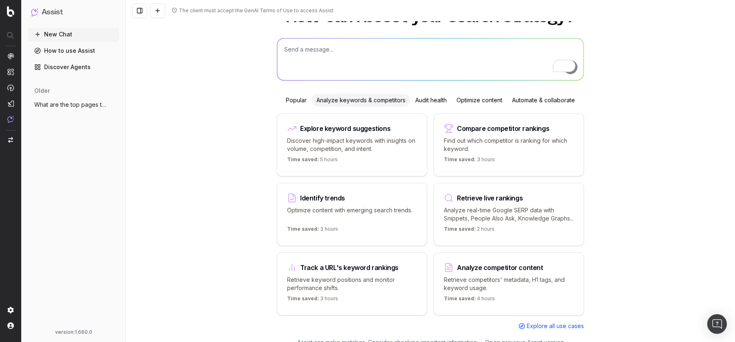
click at [291, 100] on div "Popular" at bounding box center [296, 100] width 31 height 13
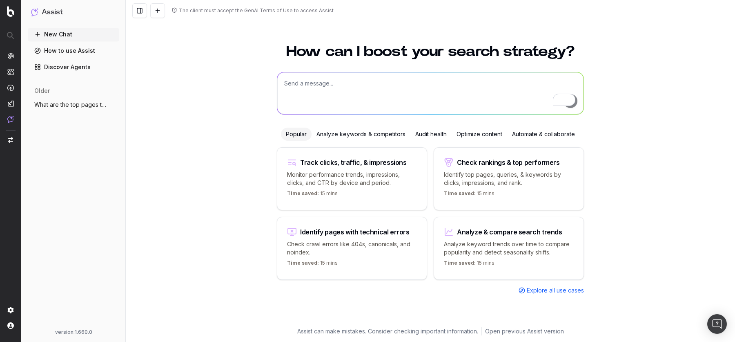
scroll to position [0, 0]
click at [247, 146] on div "How can I boost your search strategy? Popular Analyze keywords & competitors Au…" at bounding box center [431, 187] width 610 height 307
click at [477, 170] on p "Identify top pages, queries, & keywords by clicks, impressions, and rank." at bounding box center [509, 178] width 130 height 16
type textarea "What are my top ranking pages?"
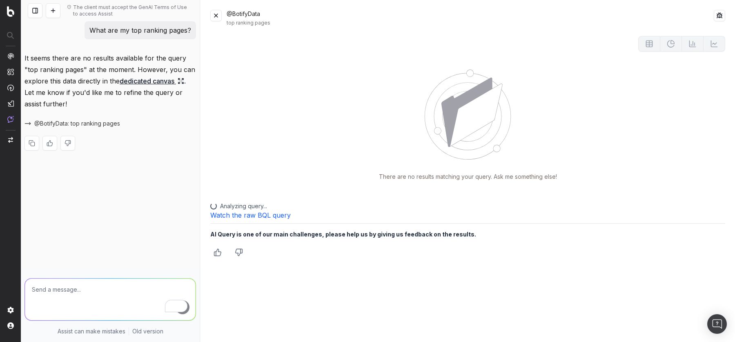
click at [213, 17] on button at bounding box center [215, 15] width 11 height 11
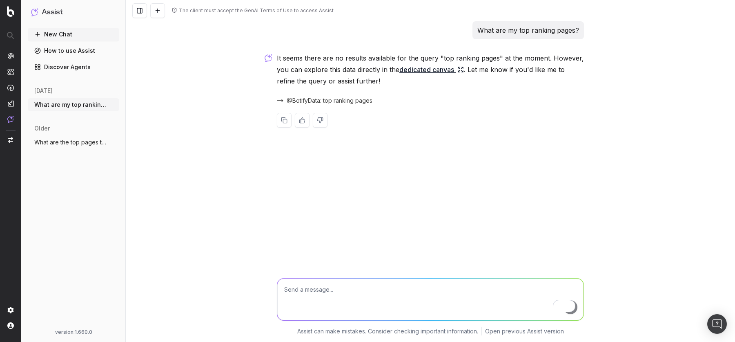
click at [258, 7] on div "The client must accept the GenAI Terms of Use to access Assist" at bounding box center [256, 10] width 155 height 7
click at [218, 10] on div "The client must accept the GenAI Terms of Use to access Assist" at bounding box center [256, 10] width 155 height 7
click at [177, 7] on div "The client must accept the GenAI Terms of Use to access Assist" at bounding box center [253, 10] width 162 height 7
drag, startPoint x: 178, startPoint y: 9, endPoint x: 341, endPoint y: 12, distance: 163.0
click at [341, 12] on div "The client must accept the GenAI Terms of Use to access Assist" at bounding box center [431, 10] width 610 height 21
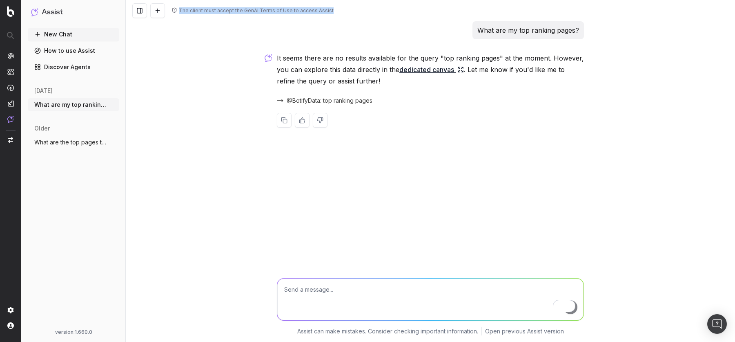
click at [81, 181] on div "New Chat How to use Assist Discover Agents today What are my top ranking pages?…" at bounding box center [74, 176] width 92 height 297
click at [333, 283] on textarea "To enrich screen reader interactions, please activate Accessibility in Grammarl…" at bounding box center [430, 299] width 306 height 42
type textarea "w"
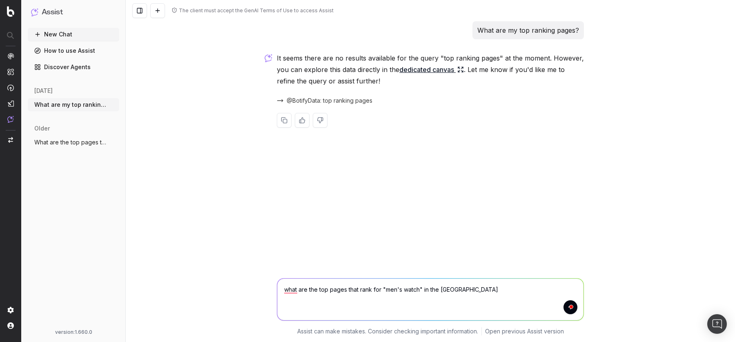
type textarea "what are the top pages that rank for "men's watch" in the [GEOGRAPHIC_DATA]?"
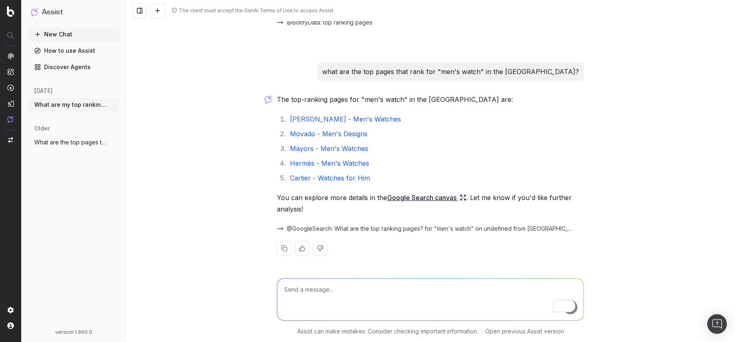
scroll to position [78, 0]
click at [432, 192] on link "Google Search canvas" at bounding box center [426, 197] width 79 height 11
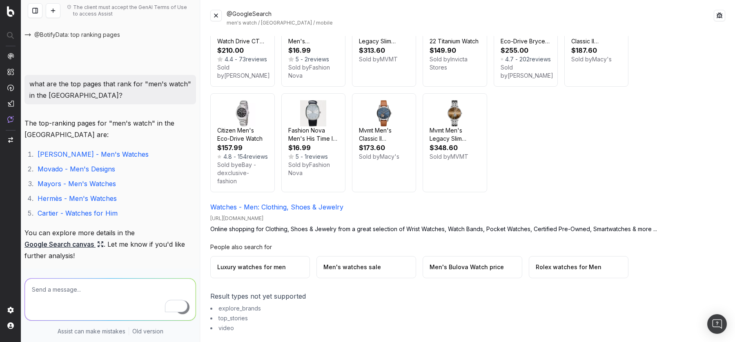
scroll to position [2255, 0]
click at [213, 17] on button at bounding box center [215, 15] width 11 height 11
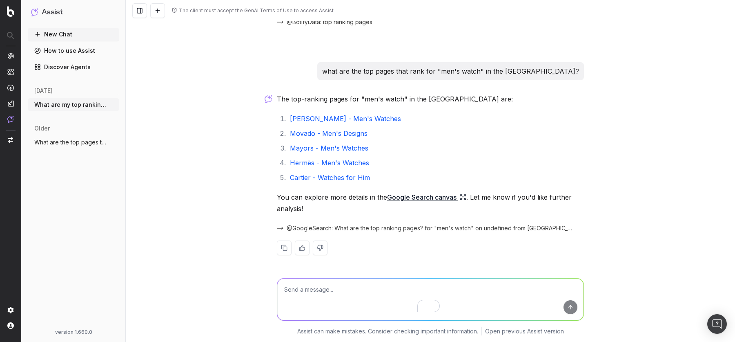
scroll to position [78, 0]
click at [355, 290] on textarea "To enrich screen reader interactions, please activate Accessibility in Grammarl…" at bounding box center [430, 299] width 306 height 42
type textarea "what are the top keywords of the top 5 pages?"
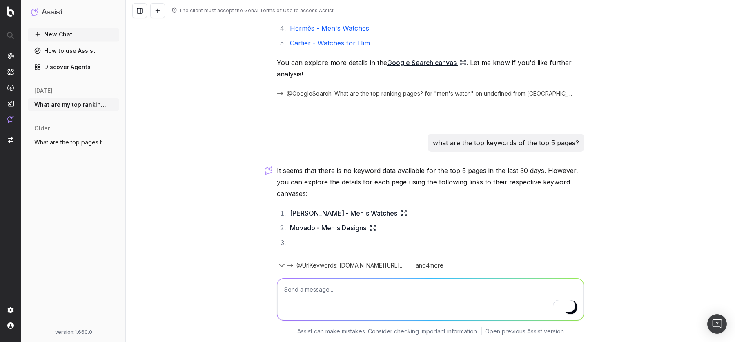
scroll to position [215, 0]
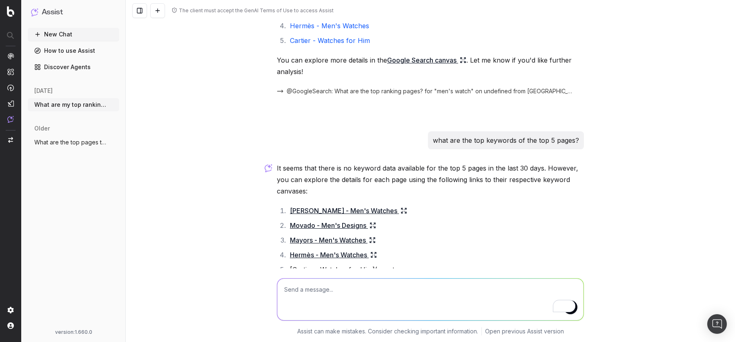
click at [347, 208] on link "[PERSON_NAME] - Men's Watches" at bounding box center [348, 210] width 117 height 11
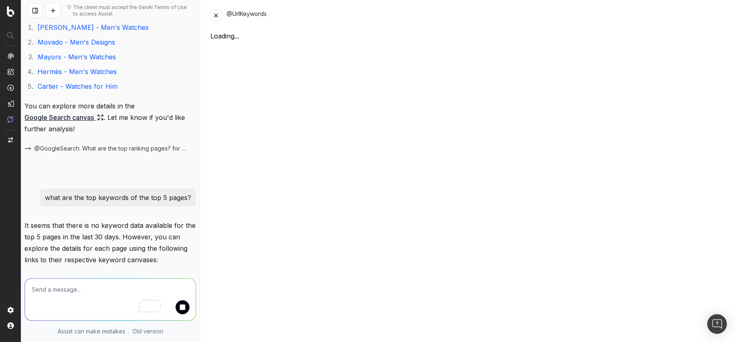
scroll to position [261, 0]
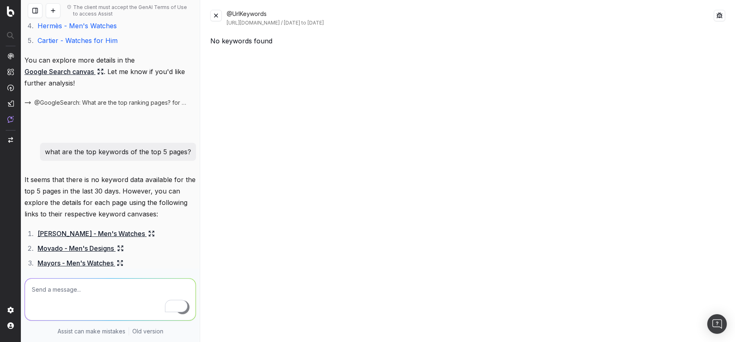
click at [220, 14] on button at bounding box center [215, 15] width 11 height 11
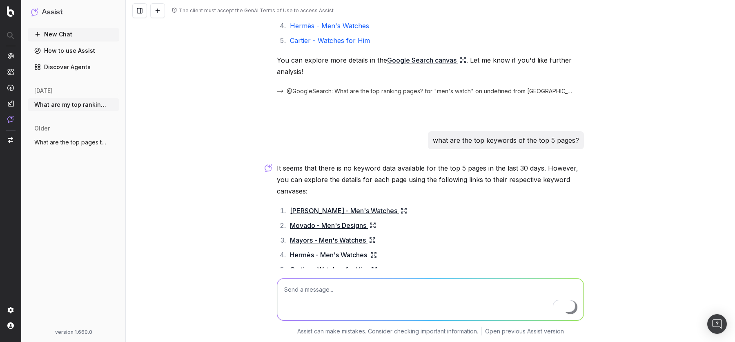
scroll to position [292, 0]
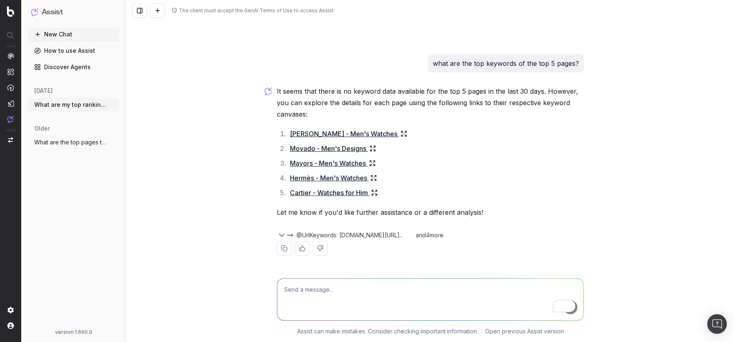
click at [360, 304] on textarea "To enrich screen reader interactions, please activate Accessibility in Grammarl…" at bounding box center [430, 299] width 306 height 42
type textarea "w"
paste textarea "[URL][DOMAIN_NAME]"
type textarea "how can I optimize the SEO of this page https://www.hamiltonwatch.com/en-int/fi…"
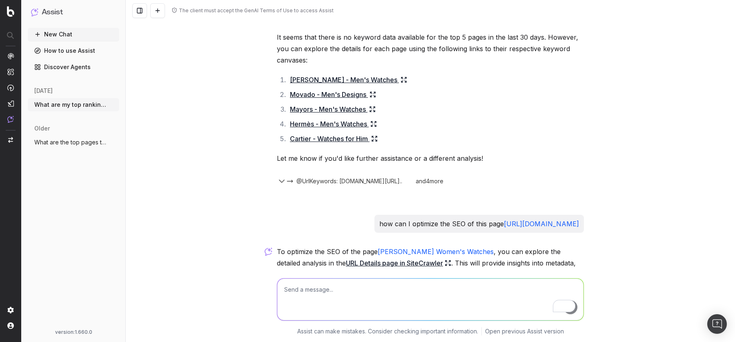
scroll to position [442, 0]
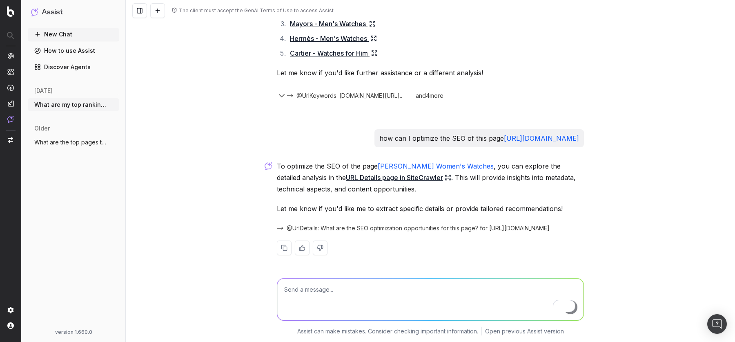
click at [346, 177] on link "URL Details page in SiteCrawler" at bounding box center [398, 177] width 105 height 11
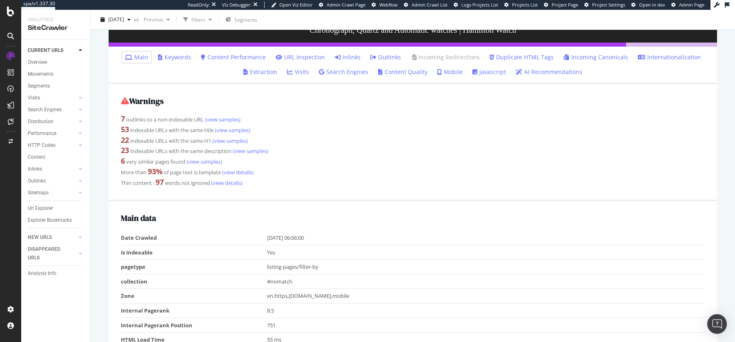
scroll to position [75, 0]
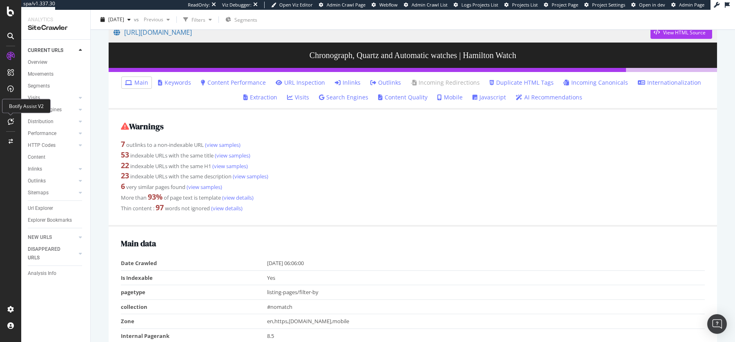
click at [9, 123] on icon at bounding box center [11, 121] width 6 height 7
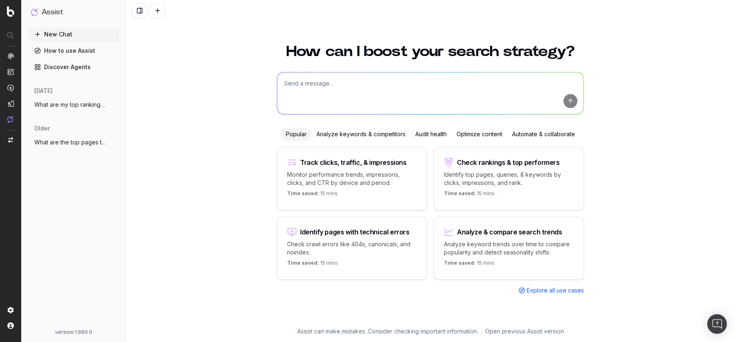
click at [64, 106] on span "What are my top ranking pages?" at bounding box center [70, 105] width 72 height 8
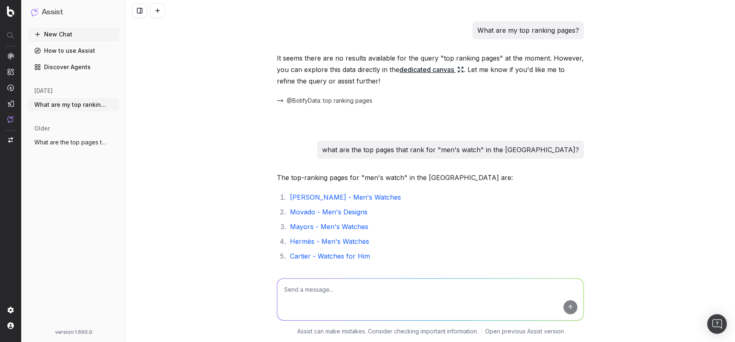
scroll to position [442, 0]
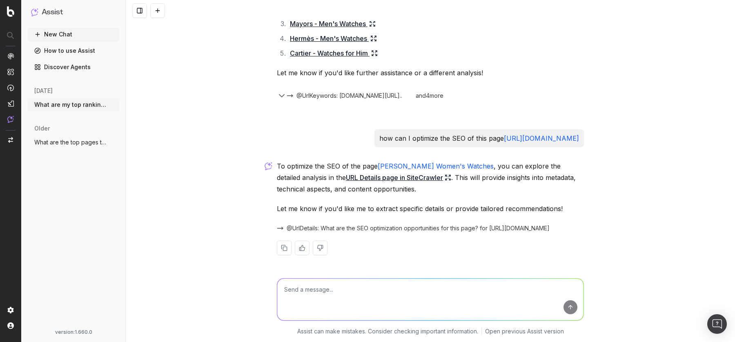
click at [415, 236] on div "To optimize the SEO of the [PERSON_NAME] Women's Watches , you can explore the …" at bounding box center [430, 214] width 307 height 108
click at [378, 307] on textarea at bounding box center [430, 299] width 306 height 42
type textarea "X"
paste textarea "[URL][DOMAIN_NAME]"
type textarea "Can you generate FAQ schema with the content that exist on [URL][DOMAIN_NAME]"
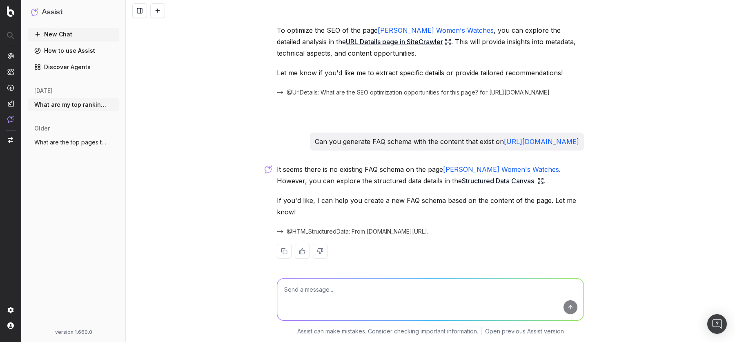
scroll to position [593, 0]
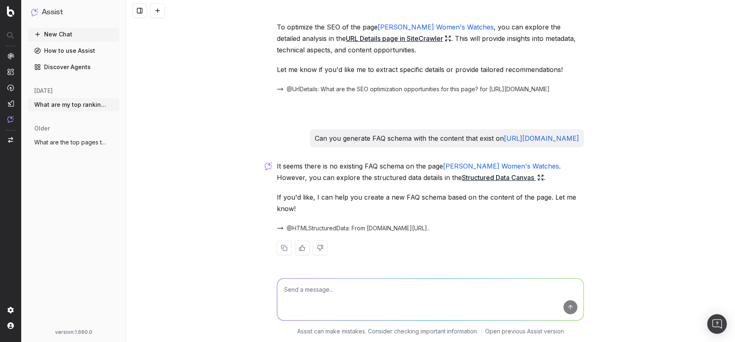
click at [462, 177] on link "Structured Data Canvas" at bounding box center [503, 177] width 82 height 11
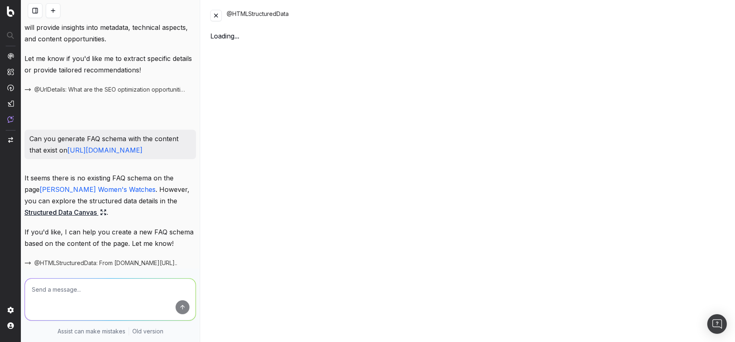
scroll to position [684, 0]
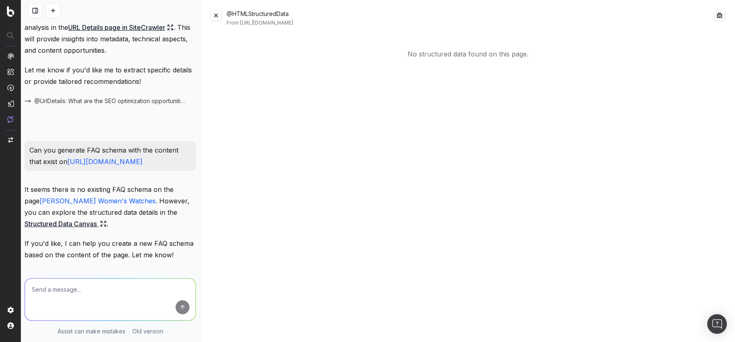
click at [218, 16] on button at bounding box center [215, 15] width 11 height 11
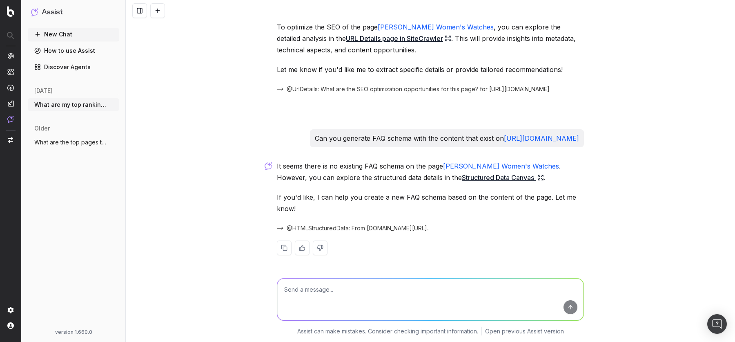
scroll to position [593, 0]
click at [325, 291] on textarea at bounding box center [430, 299] width 306 height 42
paste textarea "Lor ips dolorsi ame con adipisc elits’d eiusm? Tempori utl etdolorem al Enimadm…"
type textarea "loremi dolors AME cons adip elitsed: Doe tem incidid utl etd magnaal enima’m ve…"
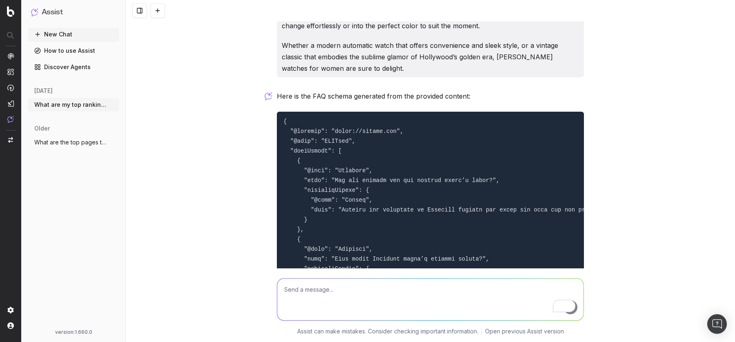
scroll to position [1325, 0]
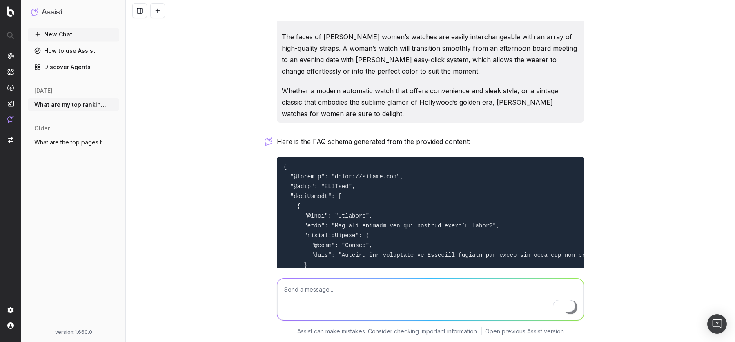
click at [83, 51] on link "How to use Assist" at bounding box center [74, 50] width 92 height 13
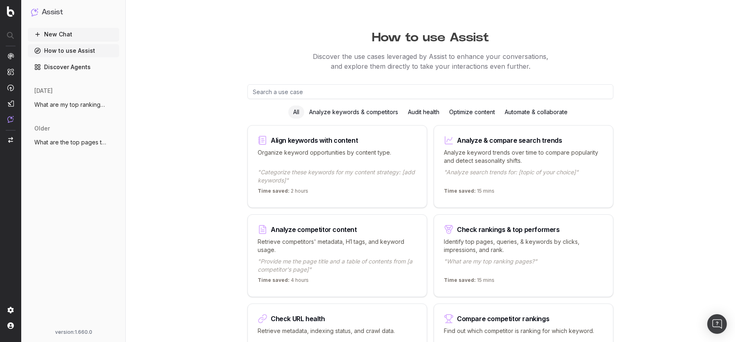
click at [71, 34] on button "New Chat" at bounding box center [74, 34] width 92 height 13
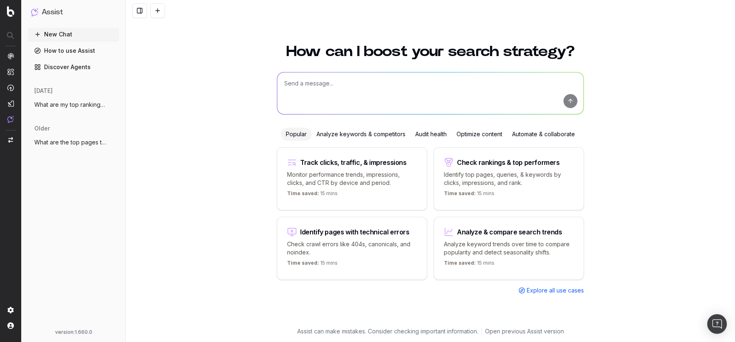
click at [329, 83] on textarea at bounding box center [430, 93] width 306 height 42
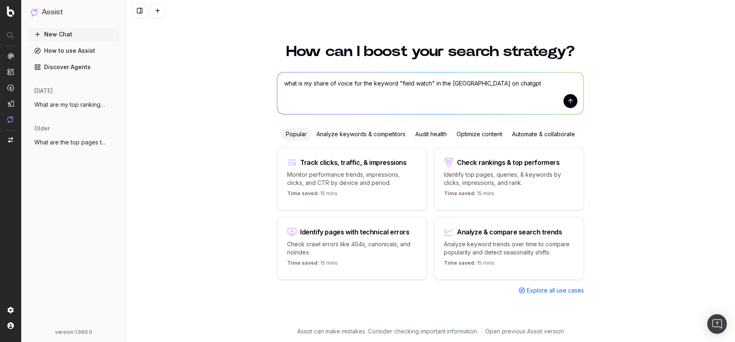
type textarea "what is my share of voice for the keyword "field watch" in the [GEOGRAPHIC_DATA…"
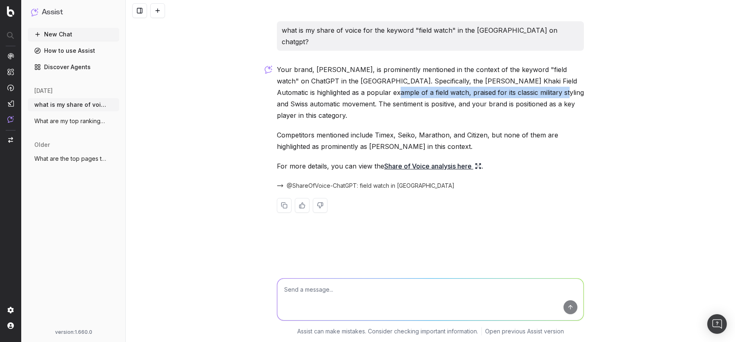
drag, startPoint x: 357, startPoint y: 80, endPoint x: 530, endPoint y: 79, distance: 173.2
click at [530, 79] on p "Your brand, [PERSON_NAME], is prominently mentioned in the context of the keywo…" at bounding box center [430, 92] width 307 height 57
click at [407, 88] on p "Your brand, [PERSON_NAME], is prominently mentioned in the context of the keywo…" at bounding box center [430, 92] width 307 height 57
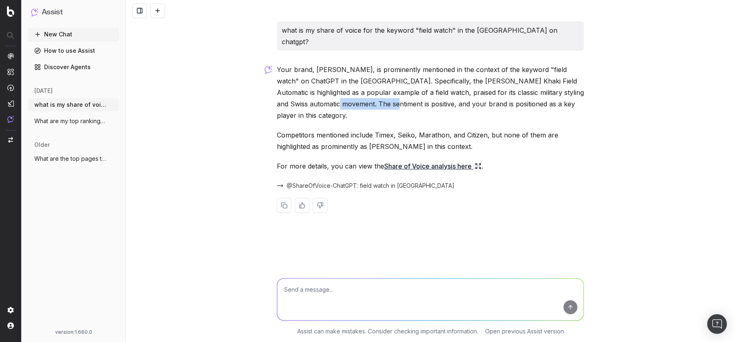
drag, startPoint x: 306, startPoint y: 92, endPoint x: 354, endPoint y: 91, distance: 47.4
click at [354, 91] on p "Your brand, [PERSON_NAME], is prominently mentioned in the context of the keywo…" at bounding box center [430, 92] width 307 height 57
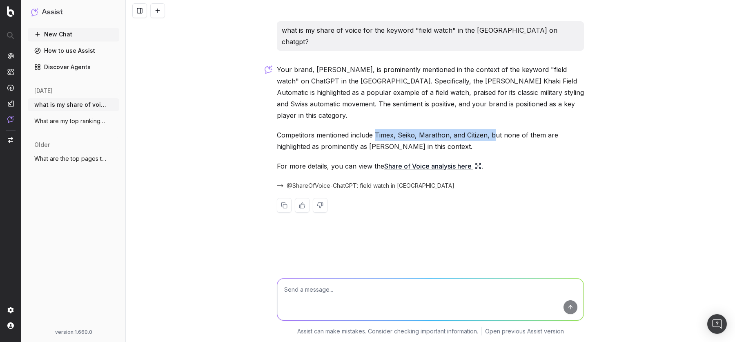
drag, startPoint x: 376, startPoint y: 112, endPoint x: 495, endPoint y: 112, distance: 118.9
click at [495, 129] on p "Competitors mentioned include Timex, Seiko, Marathon, and Citizen, but none of …" at bounding box center [430, 140] width 307 height 23
click at [430, 160] on link "Share of Voice analysis here" at bounding box center [432, 165] width 97 height 11
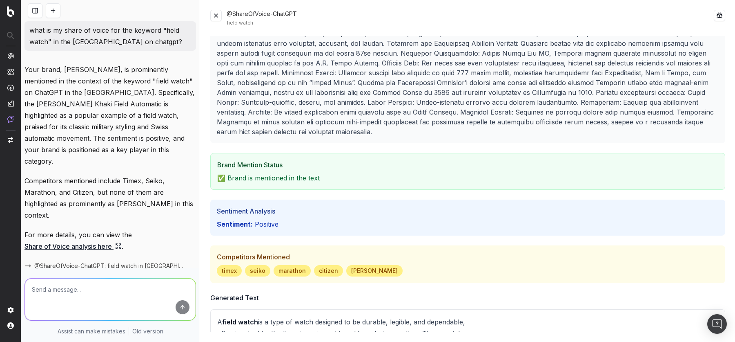
scroll to position [99, 0]
click at [214, 17] on button at bounding box center [215, 15] width 11 height 11
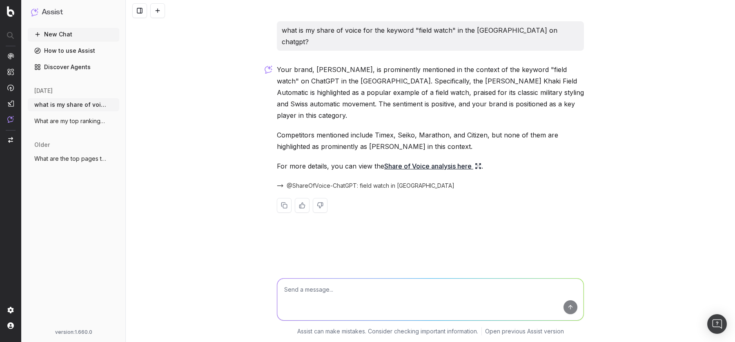
click at [333, 160] on p "For more details, you can view the Share of Voice analysis here ." at bounding box center [430, 165] width 307 height 11
click at [84, 64] on link "Discover Agents" at bounding box center [74, 66] width 92 height 13
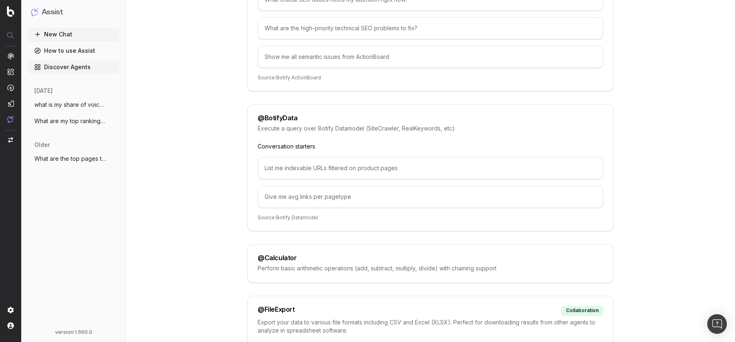
scroll to position [228, 0]
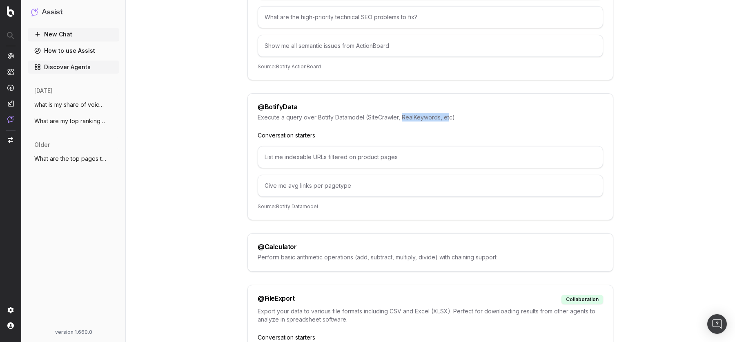
drag, startPoint x: 402, startPoint y: 116, endPoint x: 447, endPoint y: 113, distance: 45.4
click at [447, 113] on p "Execute a query over Botify Datamodel (SiteCrawler, RealKeywords, etc)" at bounding box center [431, 117] width 346 height 8
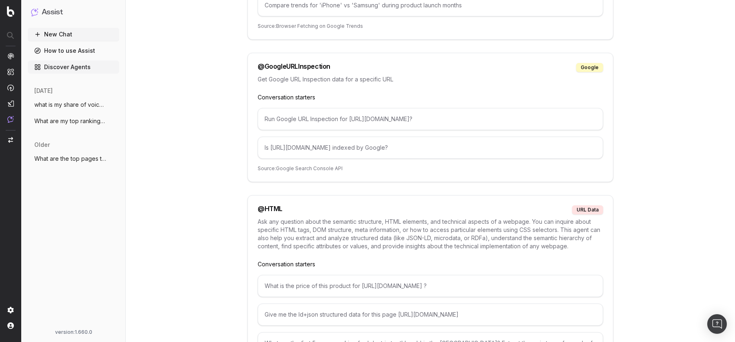
scroll to position [1733, 0]
drag, startPoint x: 267, startPoint y: 104, endPoint x: 487, endPoint y: 112, distance: 220.3
click at [487, 112] on div "Run Google URL Inspection for [URL][DOMAIN_NAME]?" at bounding box center [431, 120] width 346 height 22
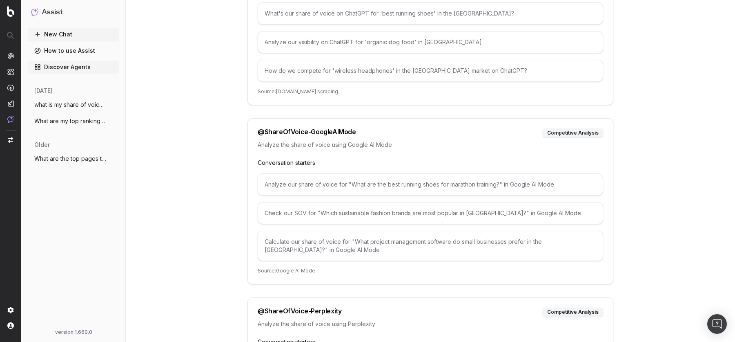
scroll to position [4393, 0]
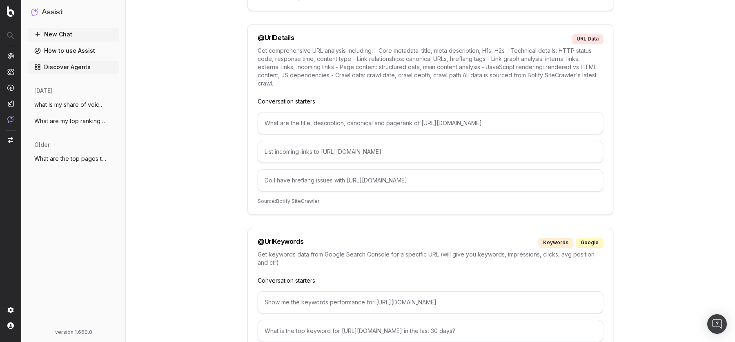
click at [85, 50] on link "How to use Assist" at bounding box center [74, 50] width 92 height 13
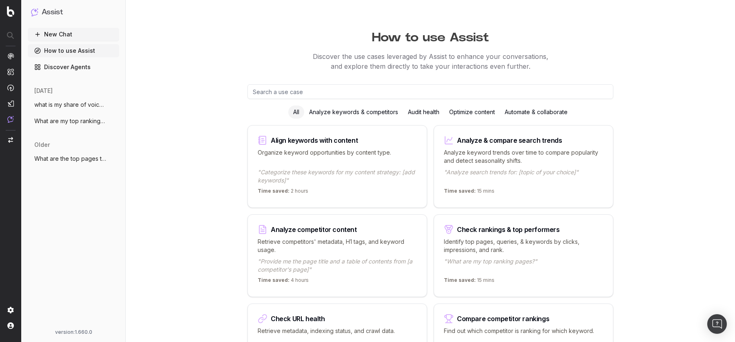
click at [459, 112] on div "Optimize content" at bounding box center [472, 111] width 56 height 13
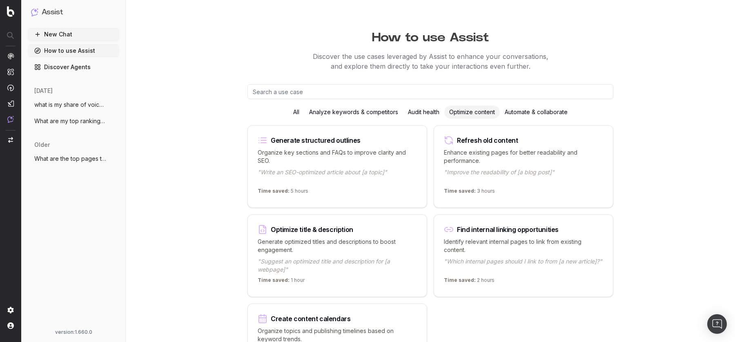
click at [175, 195] on div "How to use Assist Discover the use cases leveraged by Assist to enhance your co…" at bounding box center [431, 209] width 610 height 418
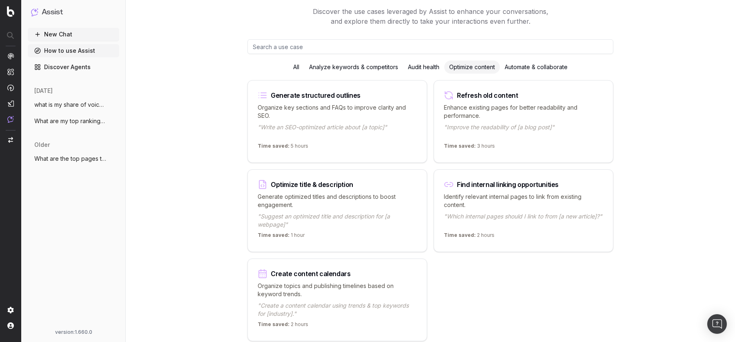
scroll to position [56, 0]
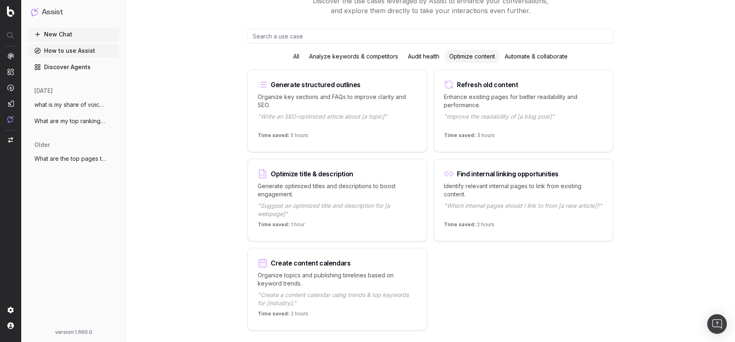
click at [483, 177] on div "Find internal linking opportunities Identify relevant internal pages to link fr…" at bounding box center [524, 200] width 180 height 83
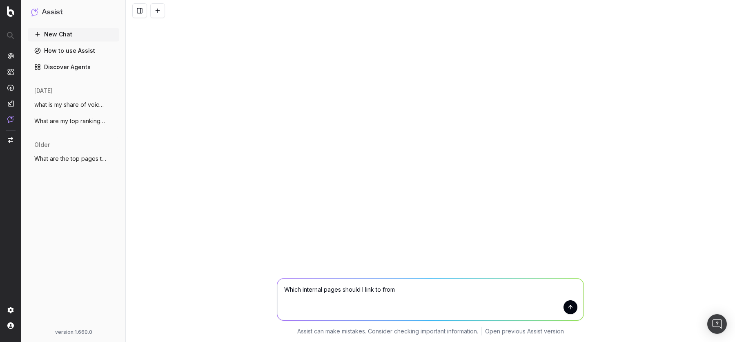
paste textarea "[URL][DOMAIN_NAME]"
type textarea "Which internal pages should I link to from [URL][DOMAIN_NAME]"
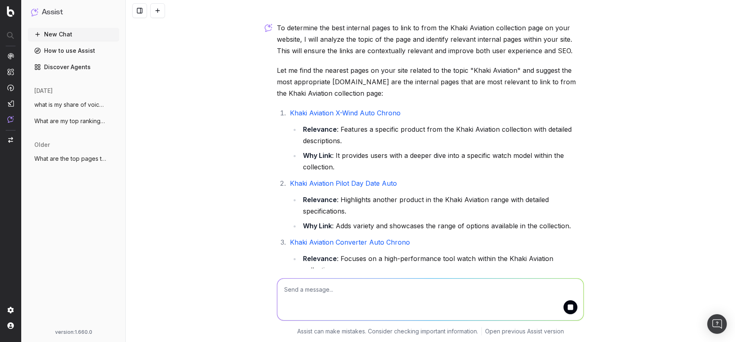
scroll to position [54, 0]
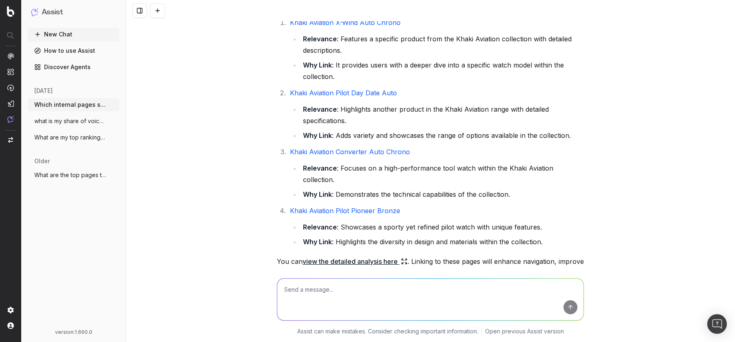
scroll to position [196, 0]
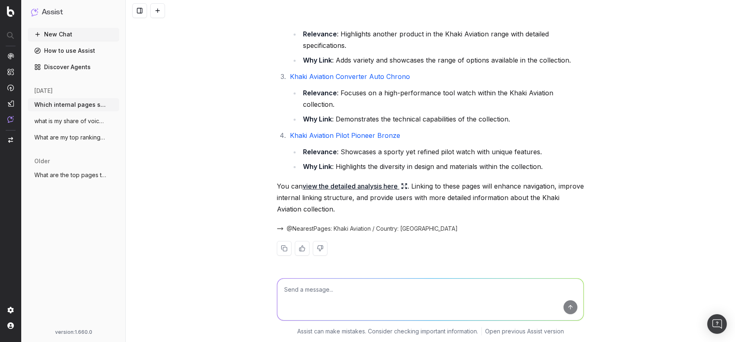
click at [366, 189] on link "view the detailed analysis here" at bounding box center [355, 185] width 105 height 11
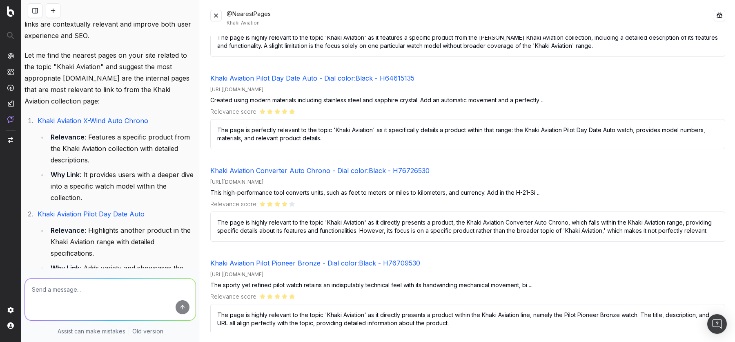
scroll to position [0, 0]
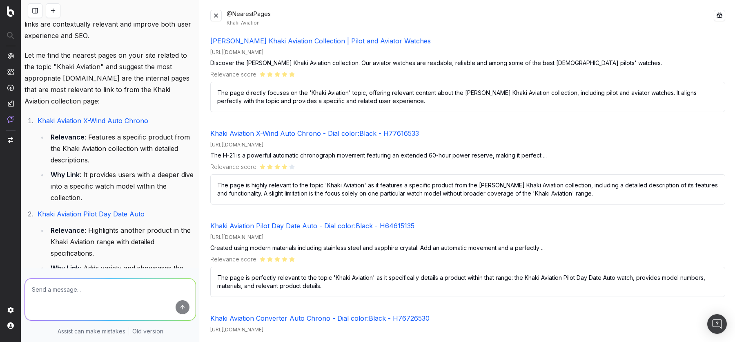
click at [221, 14] on button at bounding box center [215, 15] width 11 height 11
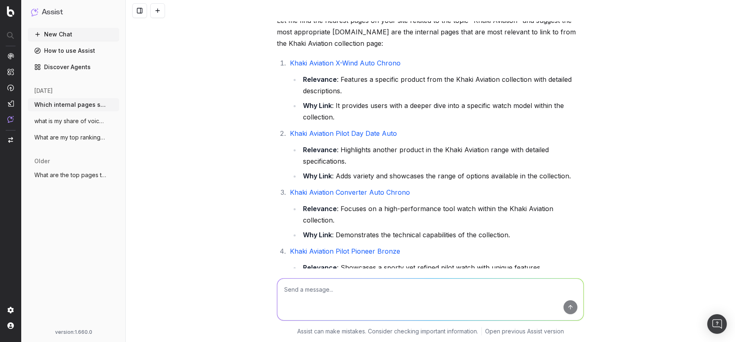
click at [328, 294] on textarea at bounding box center [430, 299] width 306 height 42
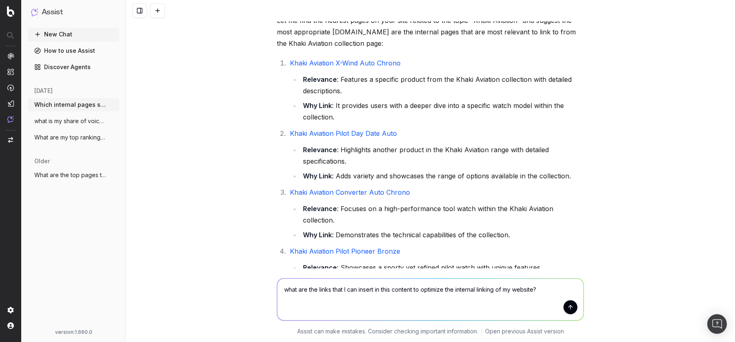
paste textarea "Lor ips dolorsi ame con adipisc elits’d eiusm? Tempori utl etdolorem al Enimadm…"
type textarea "lore ips dol sitam cons A eli seddoe te inci utlabor et dolorema ali enimadmi v…"
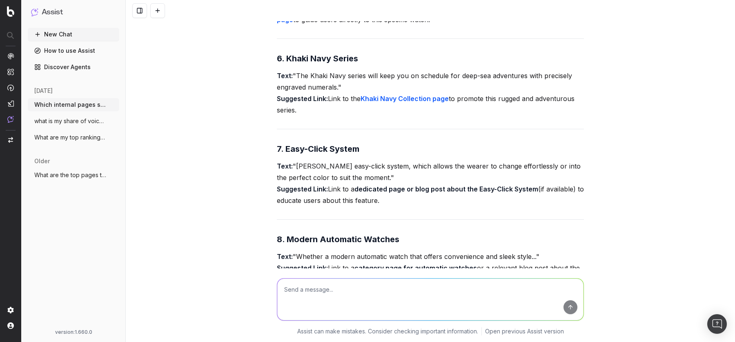
scroll to position [1624, 0]
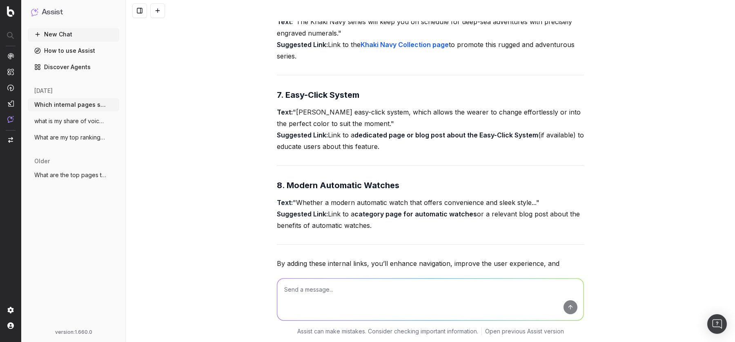
click at [368, 180] on strong "8. Modern Automatic Watches" at bounding box center [338, 185] width 123 height 10
